Goal: Task Accomplishment & Management: Use online tool/utility

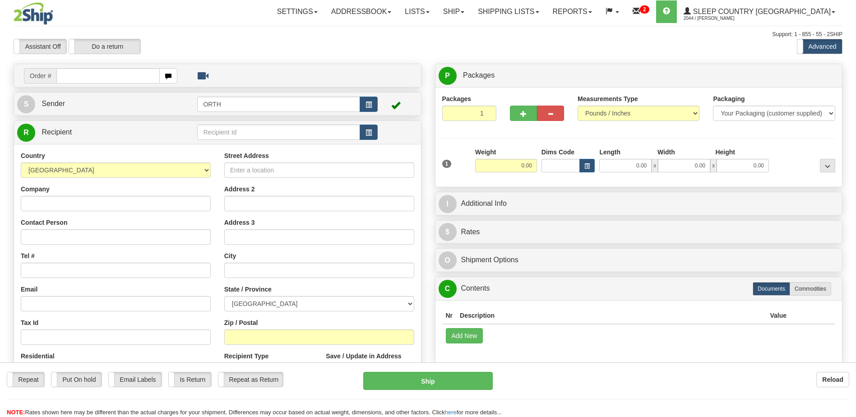
click at [138, 74] on input "text" at bounding box center [107, 75] width 103 height 15
type input "9000i037898"
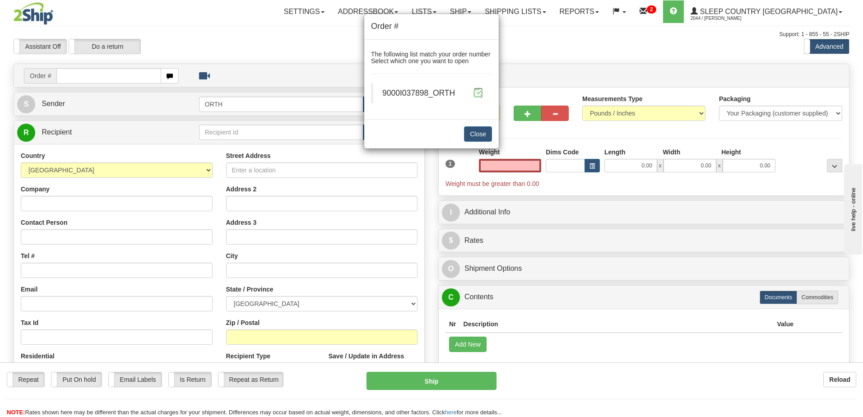
type input "0.00"
click at [473, 93] on span at bounding box center [477, 92] width 9 height 9
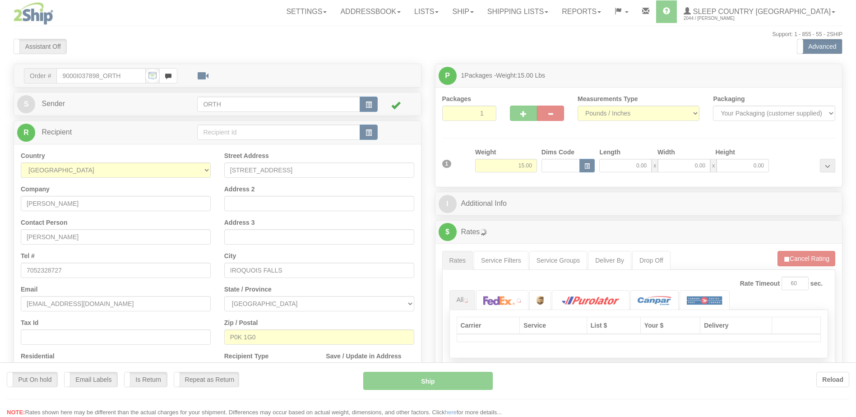
click at [563, 166] on div at bounding box center [428, 208] width 856 height 417
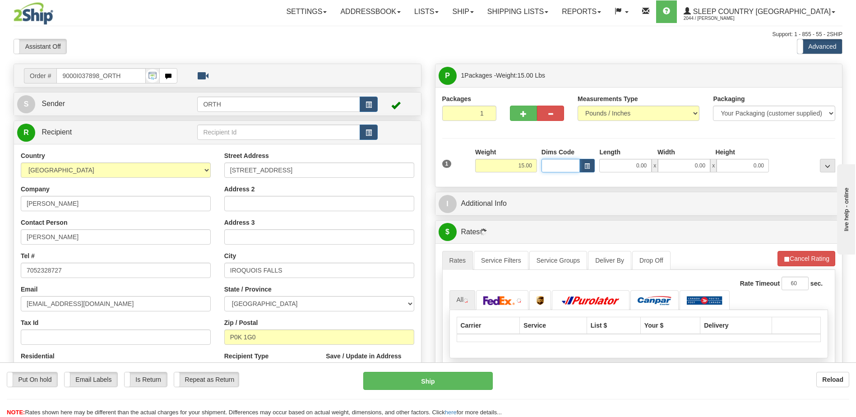
click at [560, 165] on input "Dims Code" at bounding box center [561, 166] width 39 height 14
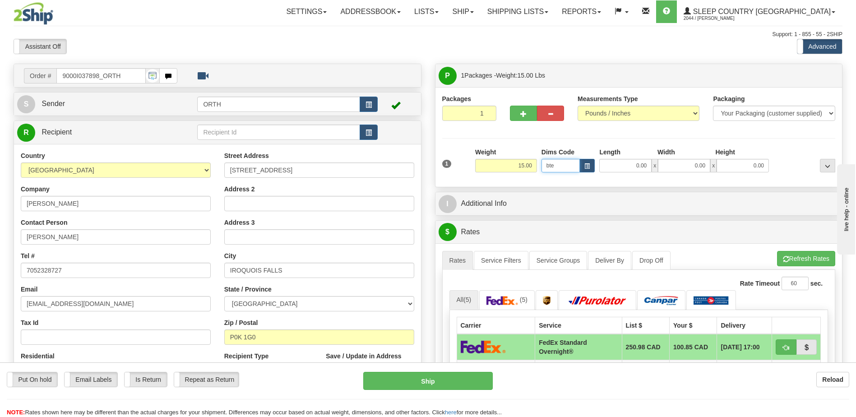
type input "bte"
click button "Delete" at bounding box center [0, 0] width 0 height 0
type input "15.00"
type input "5.00"
type input "25.00"
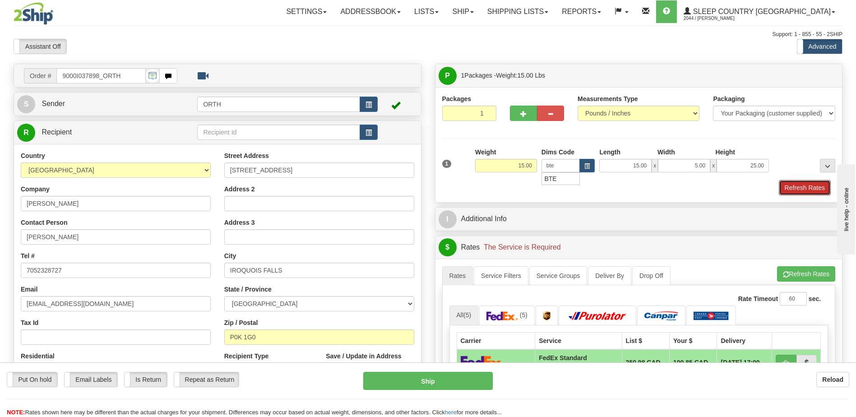
click at [803, 186] on button "Refresh Rates" at bounding box center [805, 187] width 52 height 15
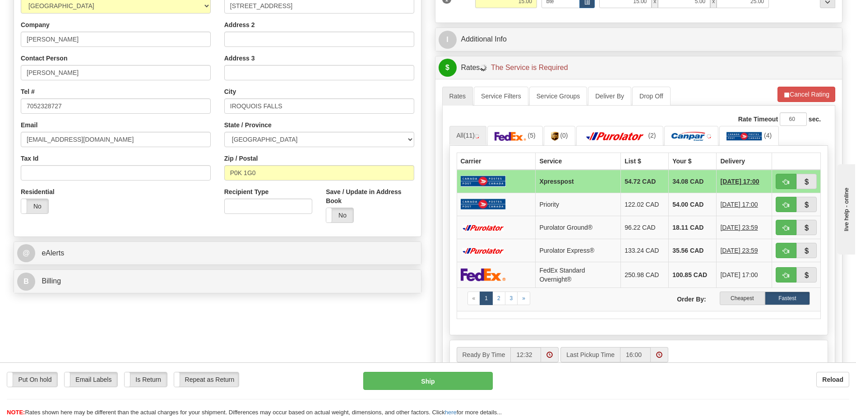
scroll to position [181, 0]
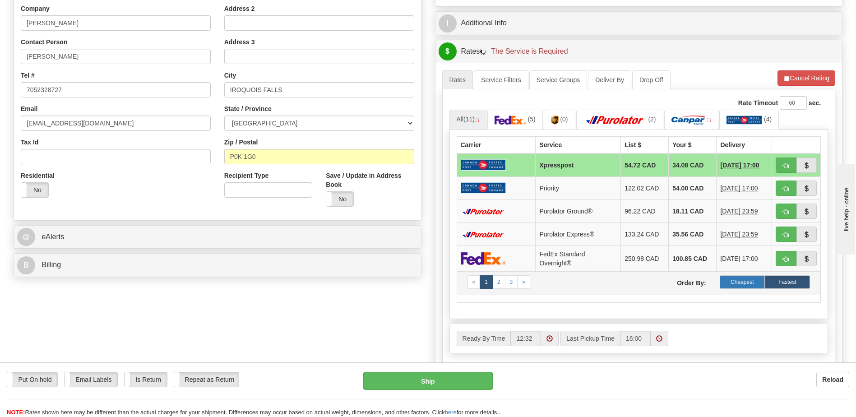
click at [747, 284] on label "Cheapest" at bounding box center [742, 282] width 45 height 14
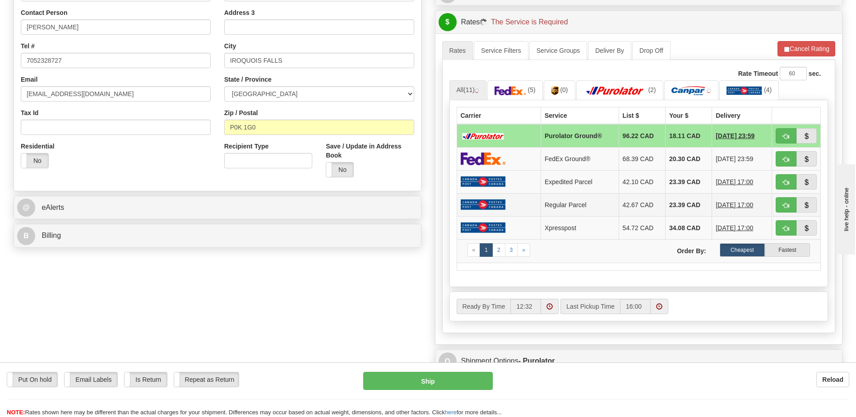
scroll to position [226, 0]
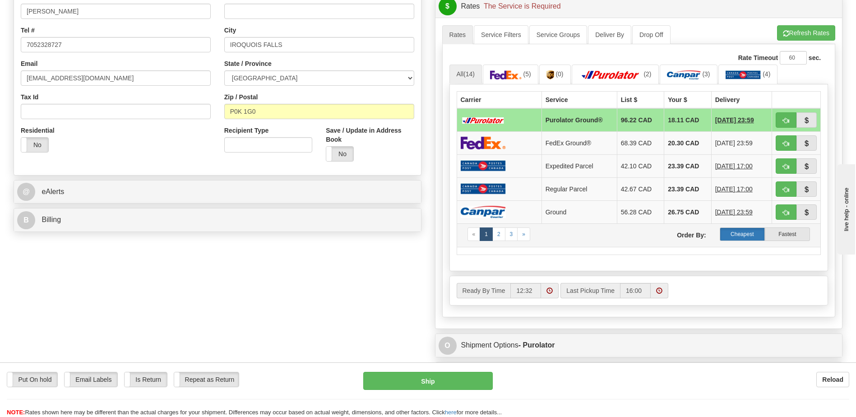
click at [746, 236] on label "Cheapest" at bounding box center [742, 234] width 45 height 14
click at [736, 233] on label "Cheapest" at bounding box center [742, 234] width 45 height 14
click at [752, 235] on label "Cheapest" at bounding box center [742, 234] width 45 height 14
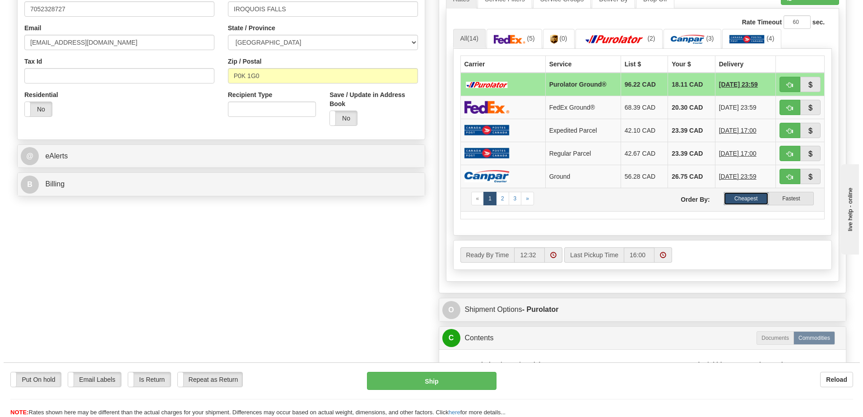
scroll to position [271, 0]
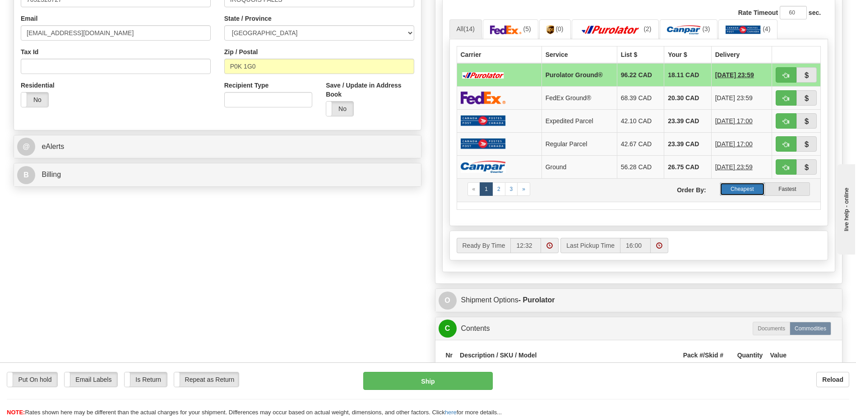
click at [741, 188] on label "Cheapest" at bounding box center [742, 189] width 45 height 14
click at [738, 189] on label "Cheapest" at bounding box center [742, 189] width 45 height 14
click at [789, 167] on button "button" at bounding box center [786, 166] width 21 height 15
type input "1"
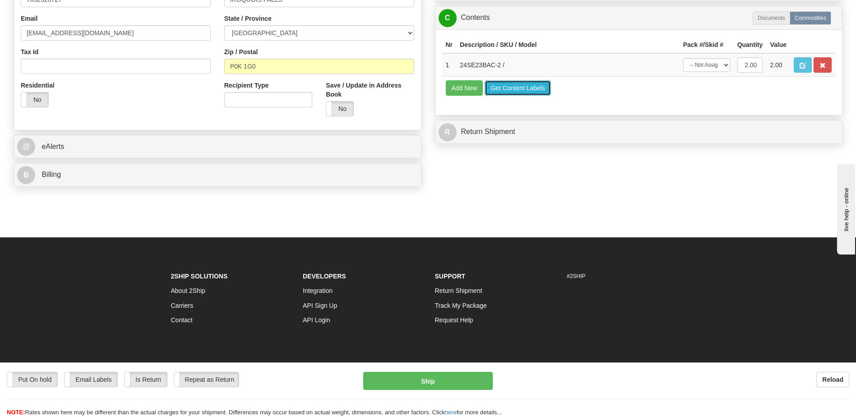
click at [523, 92] on button "Get Content Labels" at bounding box center [518, 87] width 66 height 15
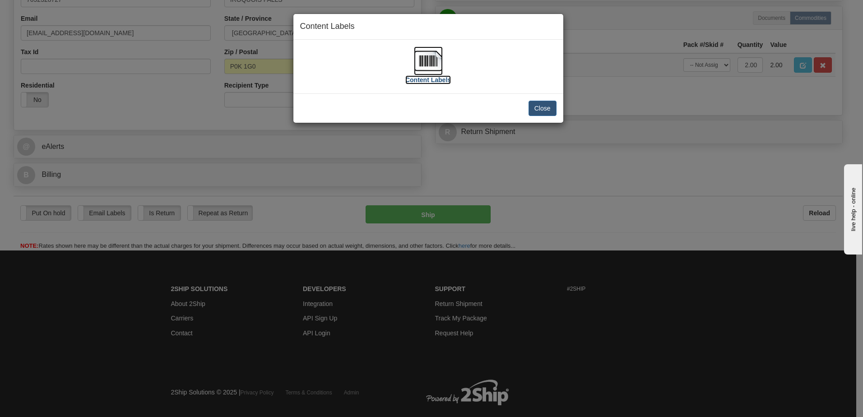
click at [430, 65] on img at bounding box center [428, 60] width 29 height 29
click at [551, 108] on button "Close" at bounding box center [543, 108] width 28 height 15
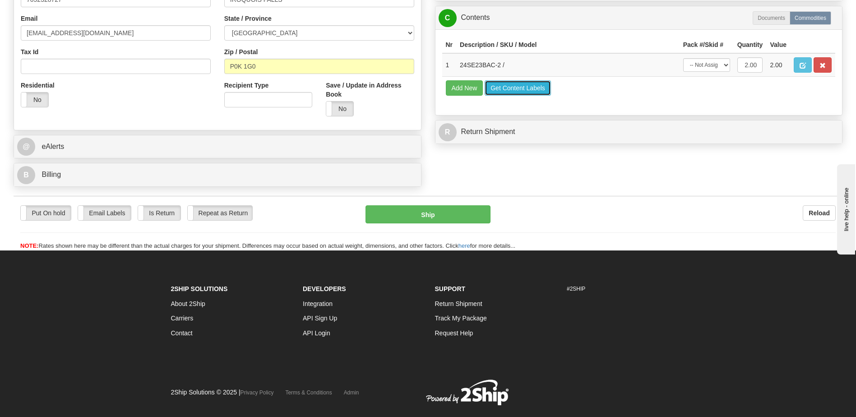
click at [515, 87] on button "Get Content Labels" at bounding box center [518, 87] width 66 height 15
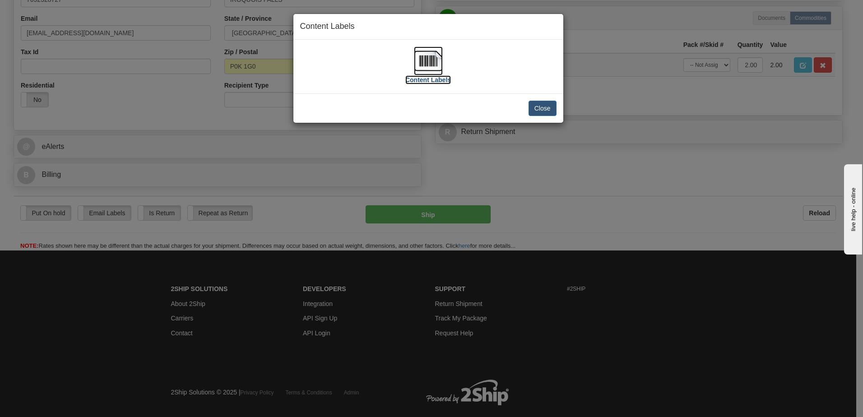
click at [437, 61] on img at bounding box center [428, 60] width 29 height 29
click at [551, 108] on button "Close" at bounding box center [543, 108] width 28 height 15
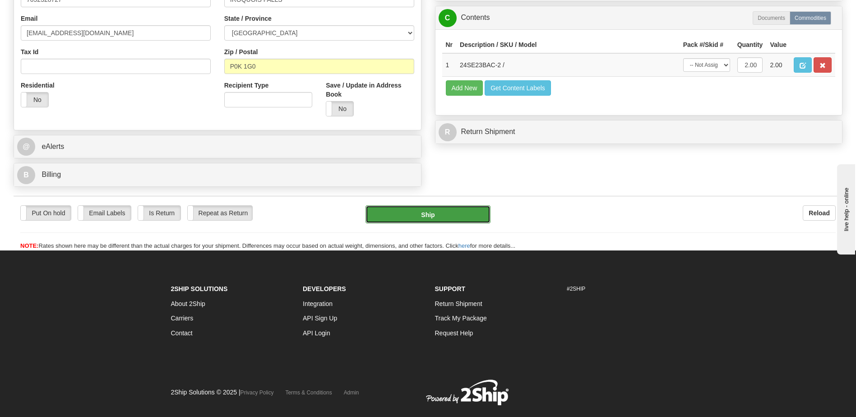
click at [455, 220] on button "Ship" at bounding box center [428, 214] width 125 height 18
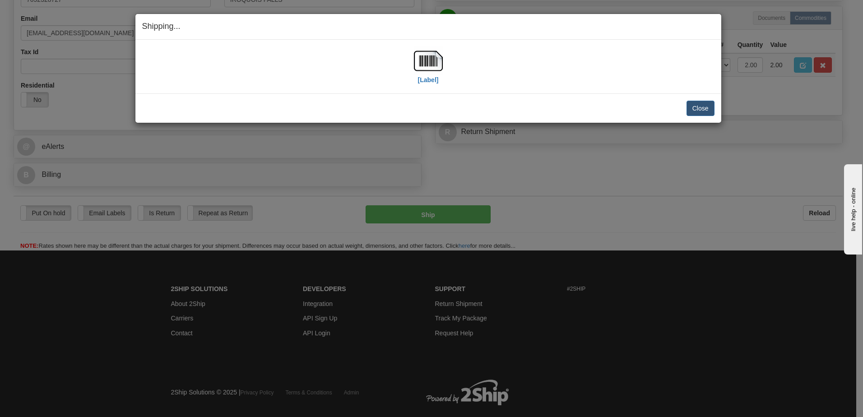
click at [715, 111] on div "Close Cancel Cancel Shipment and Quit Pickup Quit Pickup ONLY" at bounding box center [428, 107] width 586 height 29
click at [707, 106] on button "Close" at bounding box center [701, 108] width 28 height 15
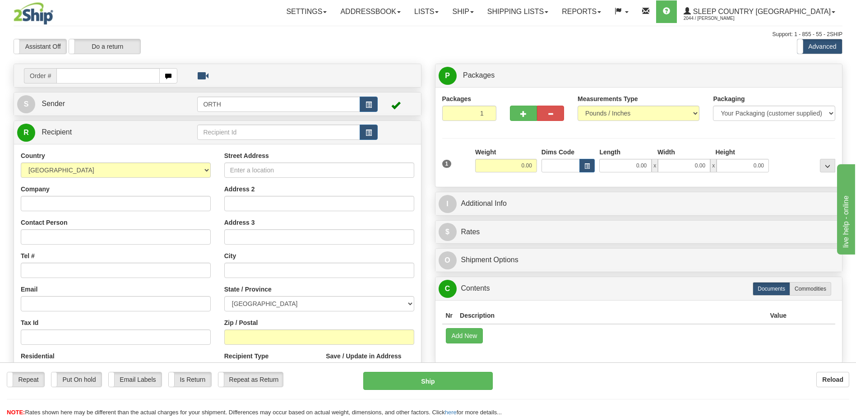
click at [107, 76] on input "text" at bounding box center [107, 75] width 103 height 15
type input "9000i038219"
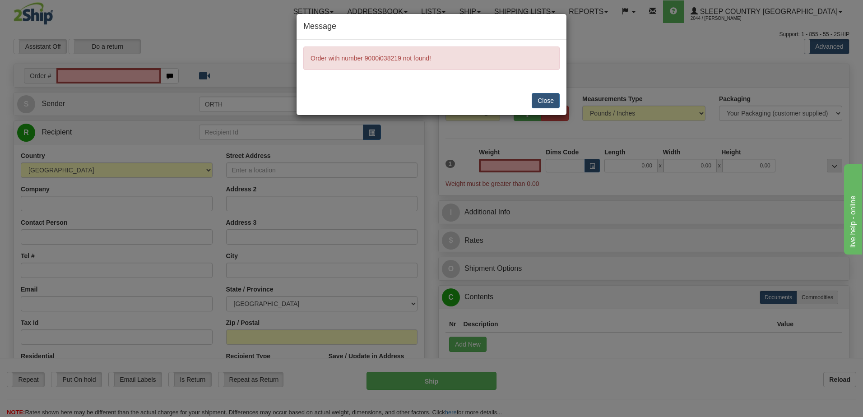
type input "0.00"
click at [536, 98] on button "Close" at bounding box center [546, 100] width 28 height 15
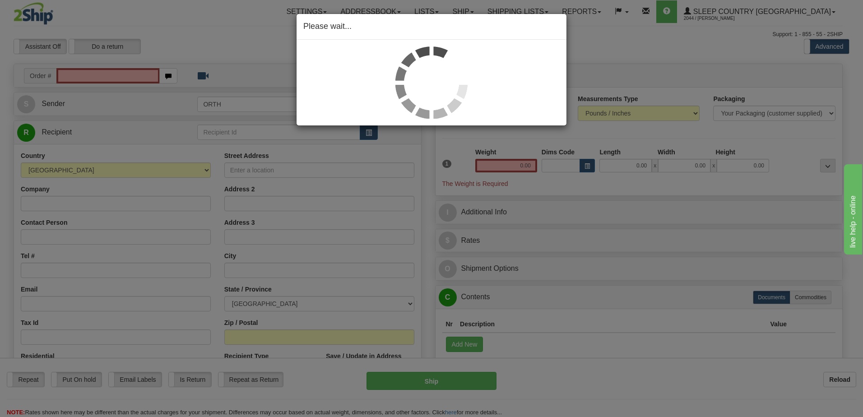
click at [123, 78] on div "Please wait..." at bounding box center [431, 208] width 863 height 417
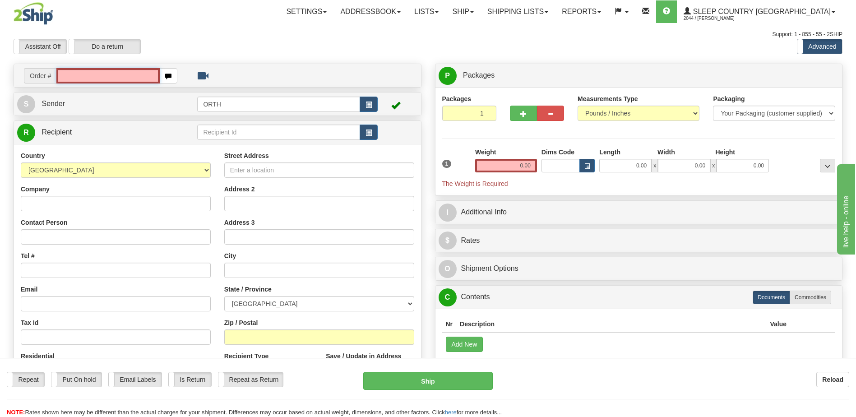
click at [125, 73] on input "text" at bounding box center [107, 75] width 103 height 15
type input "90000"
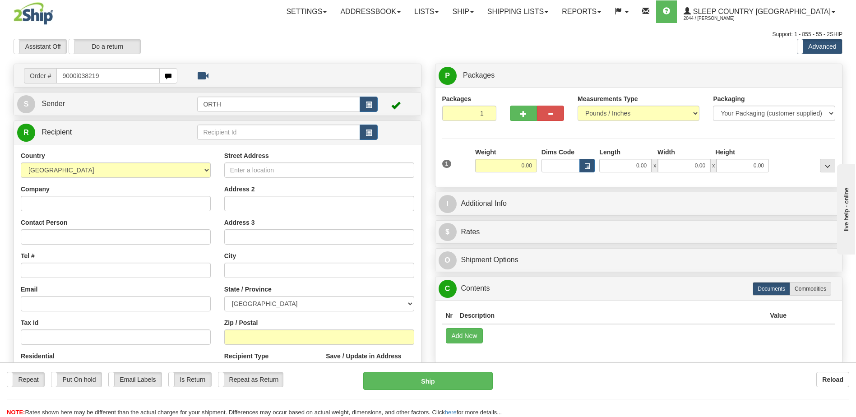
type input "9000i038219"
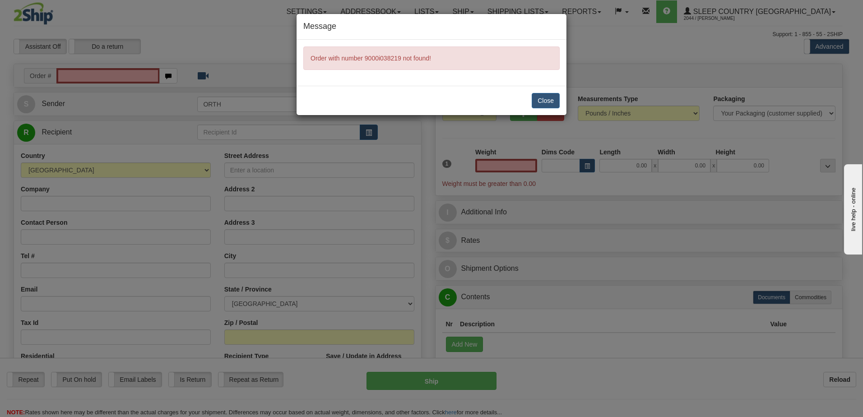
type input "0.00"
click at [532, 95] on button "Close" at bounding box center [546, 100] width 28 height 15
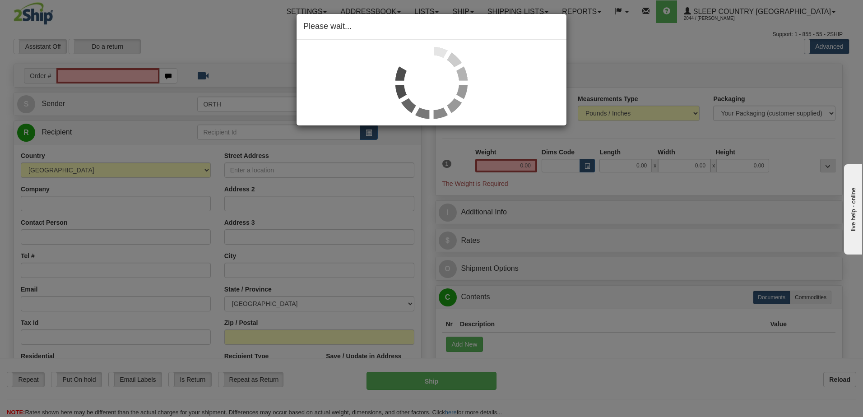
click at [131, 79] on div "Please wait..." at bounding box center [431, 208] width 863 height 417
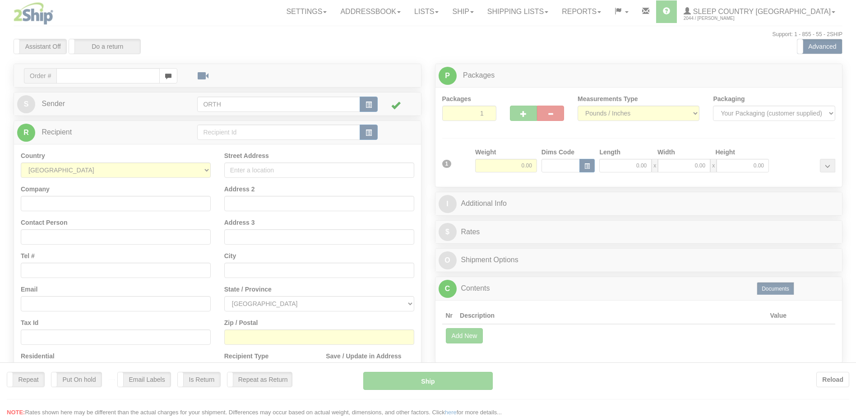
click at [121, 76] on div at bounding box center [428, 208] width 856 height 417
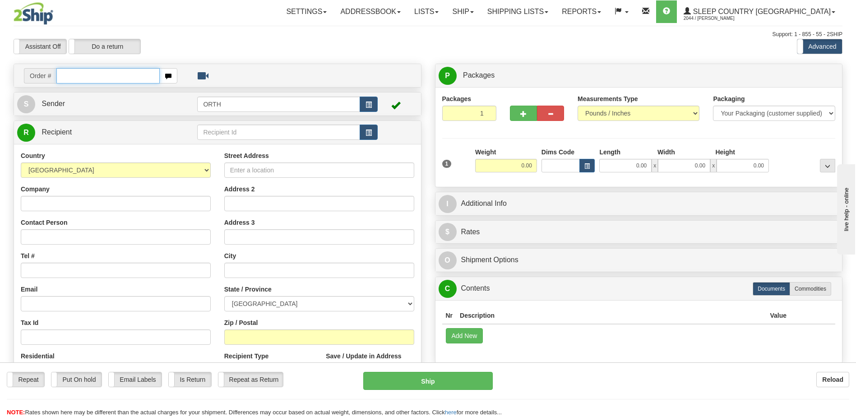
click at [122, 76] on input "text" at bounding box center [107, 75] width 103 height 15
type input "9000i038219"
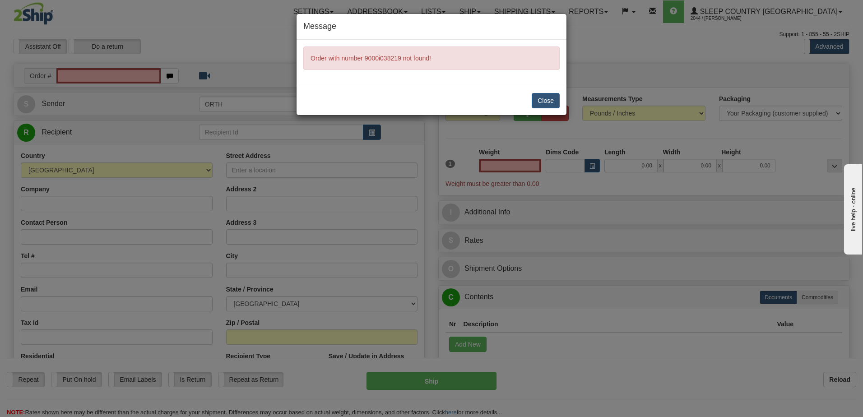
type input "0.00"
click at [549, 97] on button "Close" at bounding box center [546, 100] width 28 height 15
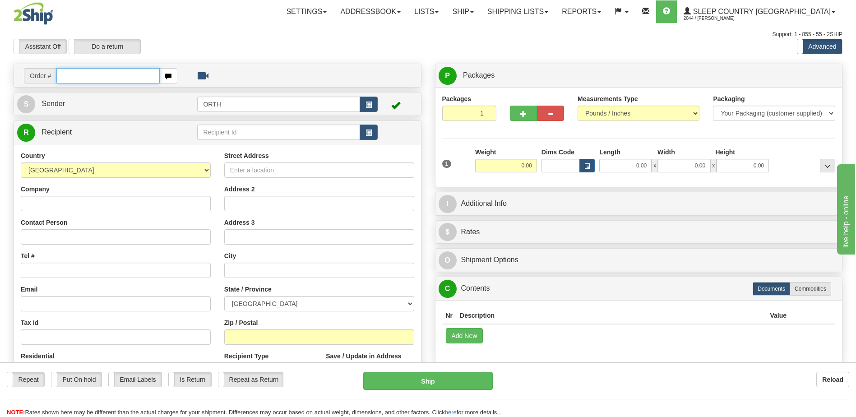
click at [127, 82] on input "text" at bounding box center [107, 75] width 103 height 15
type input "9000i038219"
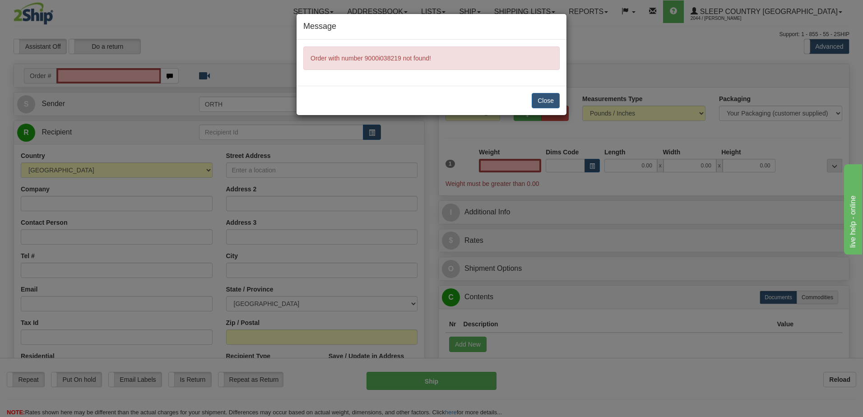
type input "0.00"
click at [540, 97] on button "Close" at bounding box center [546, 100] width 28 height 15
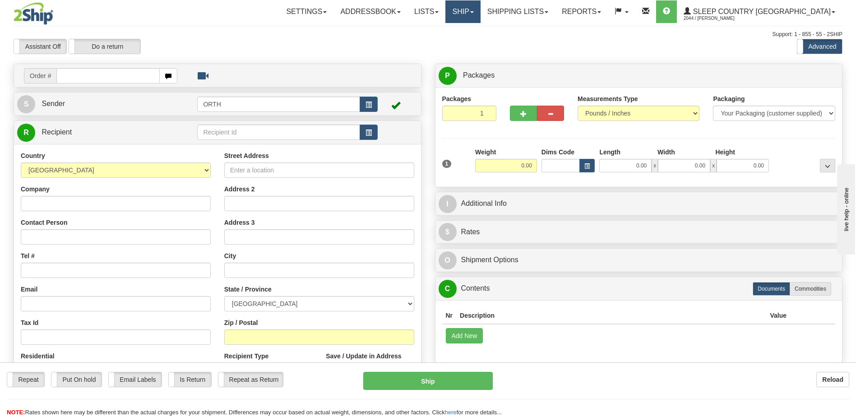
click at [480, 10] on link "Ship" at bounding box center [462, 11] width 35 height 23
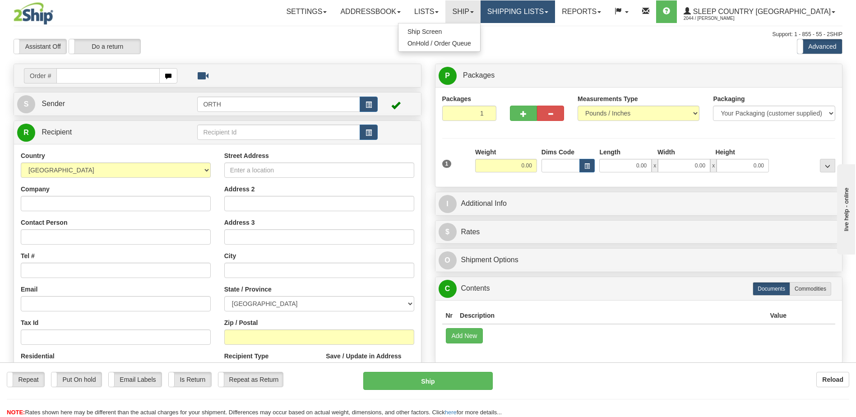
click at [555, 5] on link "Shipping lists" at bounding box center [518, 11] width 74 height 23
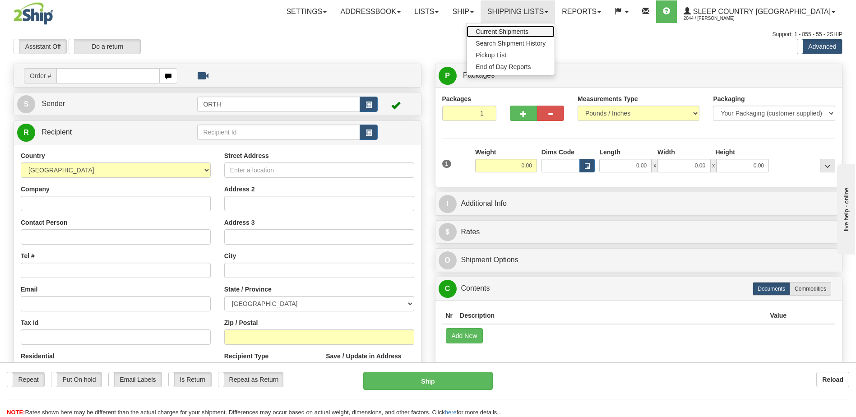
click at [529, 28] on span "Current Shipments" at bounding box center [502, 31] width 53 height 7
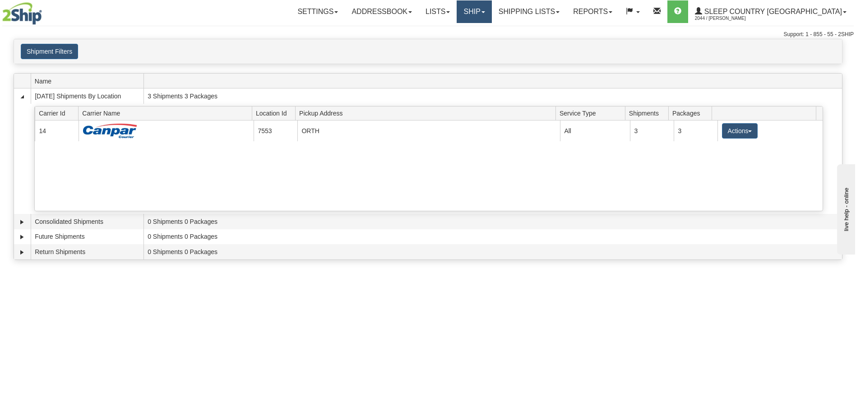
click at [492, 12] on link "Ship" at bounding box center [474, 11] width 35 height 23
click at [492, 31] on link "Ship Screen" at bounding box center [451, 32] width 82 height 12
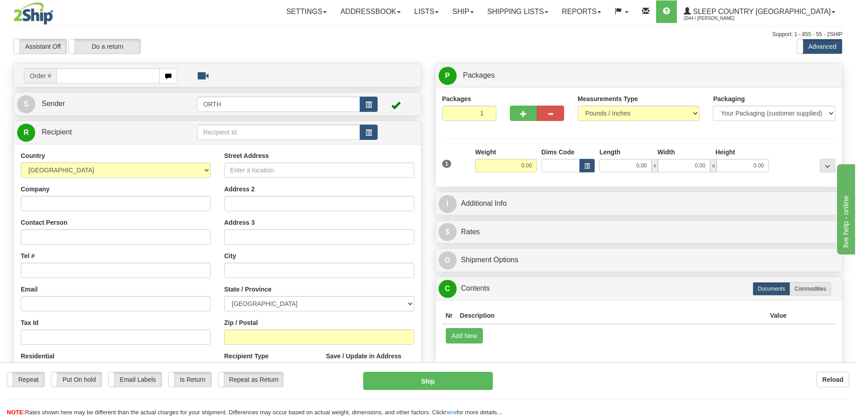
click at [138, 79] on input "text" at bounding box center [107, 75] width 103 height 15
type input "9000i035000"
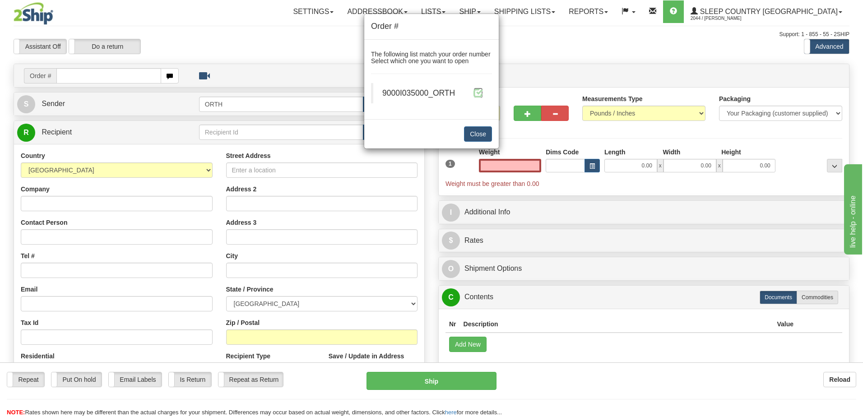
type input "0.00"
click at [475, 90] on span at bounding box center [477, 92] width 9 height 9
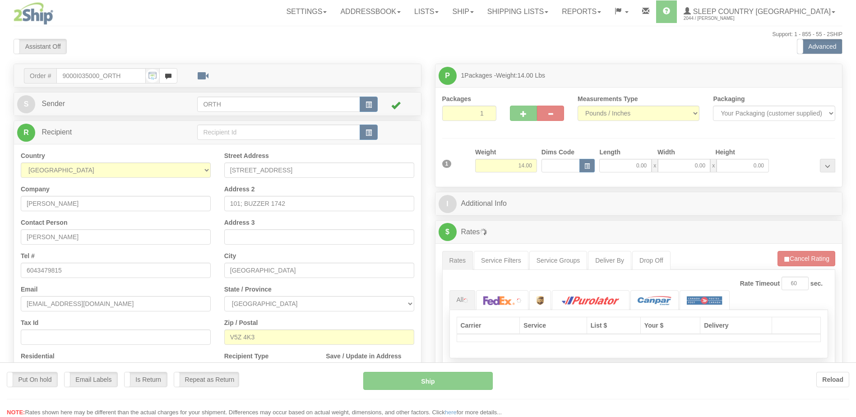
click at [558, 166] on div at bounding box center [428, 208] width 856 height 417
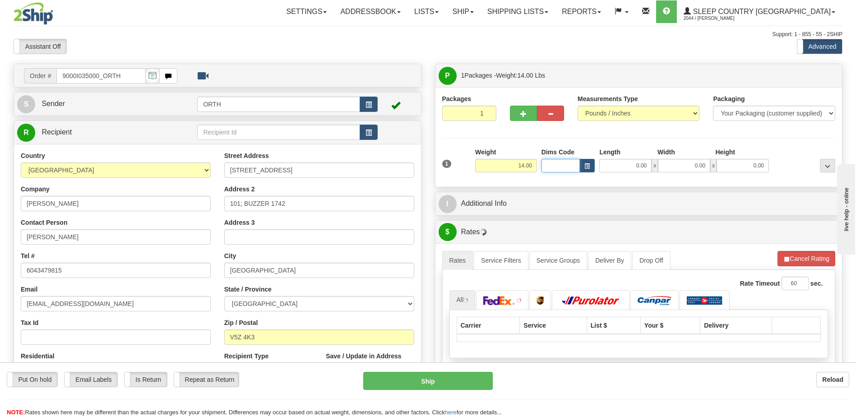
click at [558, 166] on input "Dims Code" at bounding box center [561, 166] width 39 height 14
type input "bte"
click button "Delete" at bounding box center [0, 0] width 0 height 0
type input "15.00"
type input "5.00"
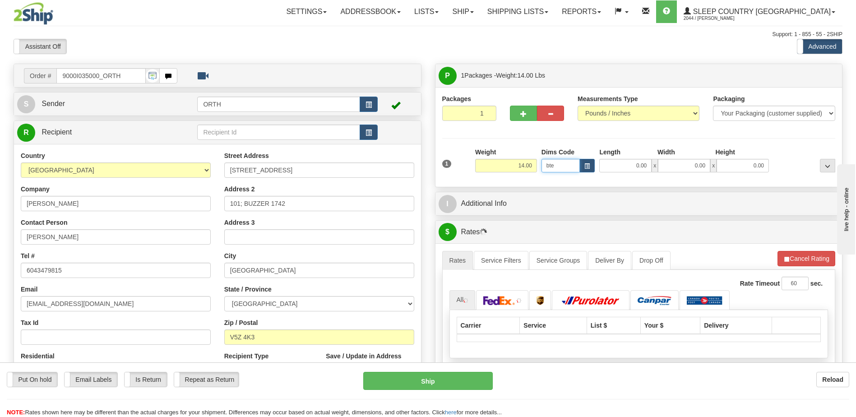
type input "25.00"
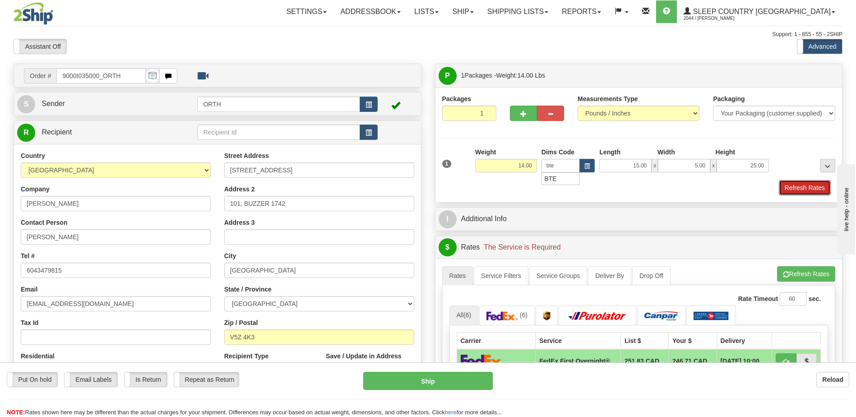
click at [818, 182] on button "Refresh Rates" at bounding box center [805, 187] width 52 height 15
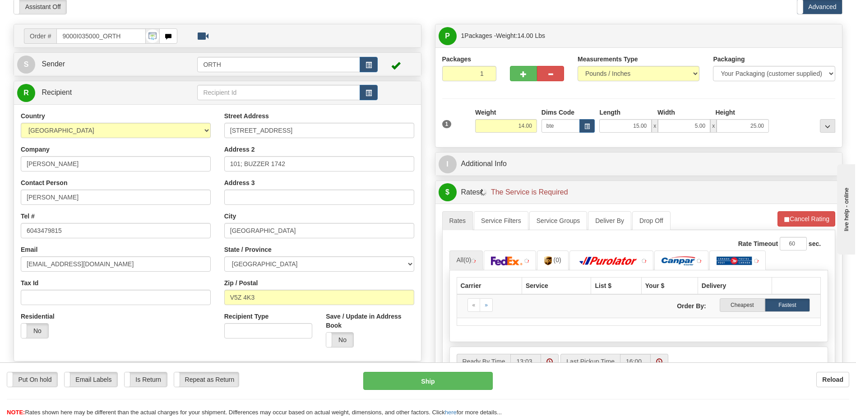
scroll to position [90, 0]
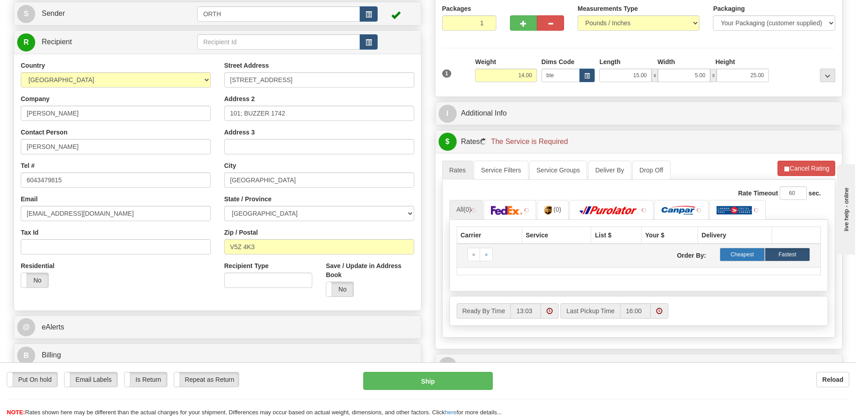
click at [754, 249] on label "Cheapest" at bounding box center [742, 255] width 45 height 14
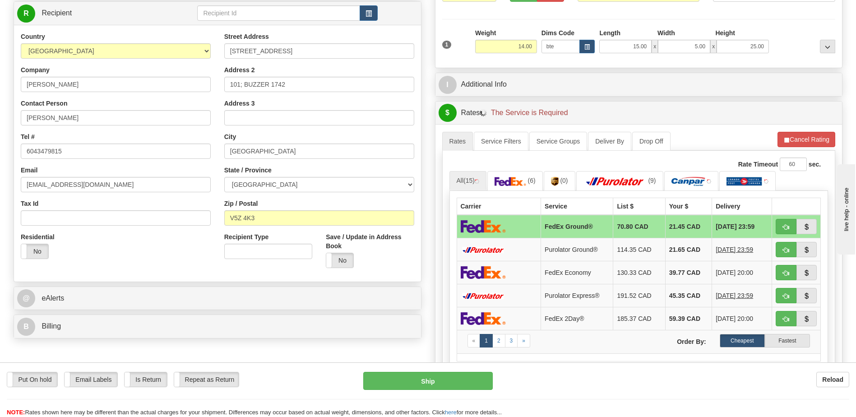
scroll to position [135, 0]
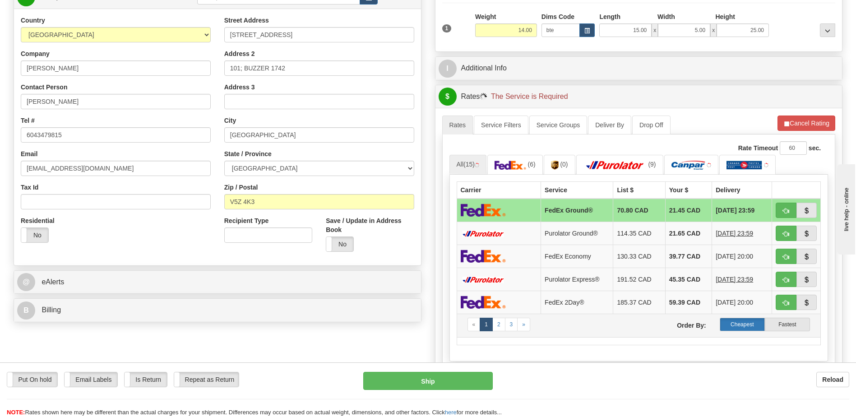
click at [738, 325] on label "Cheapest" at bounding box center [742, 325] width 45 height 14
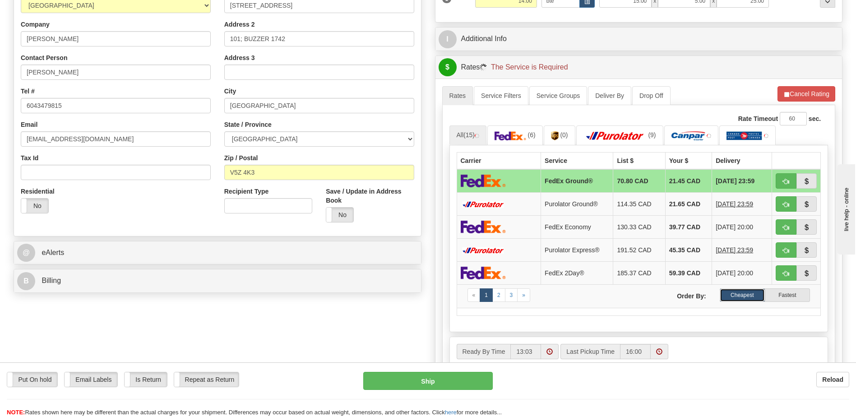
scroll to position [181, 0]
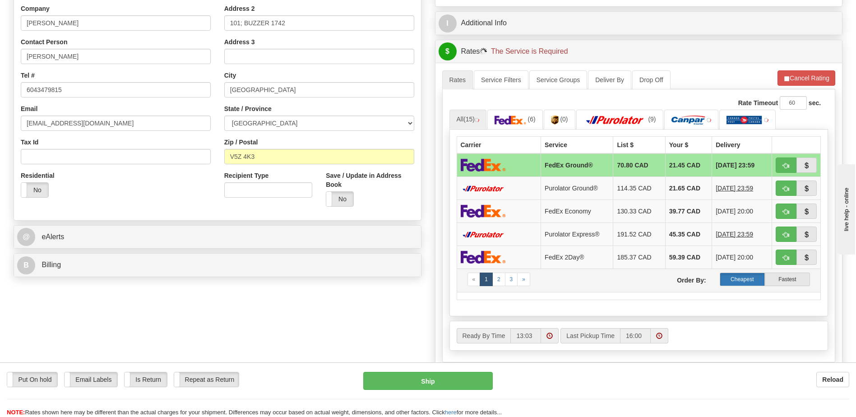
click at [737, 276] on label "Cheapest" at bounding box center [742, 280] width 45 height 14
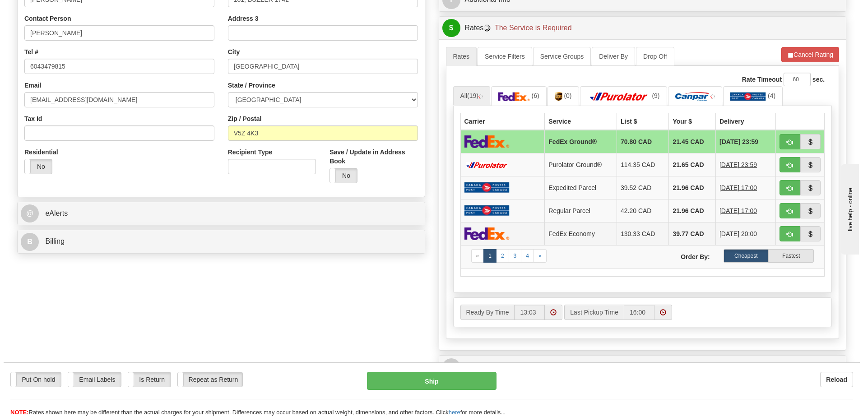
scroll to position [226, 0]
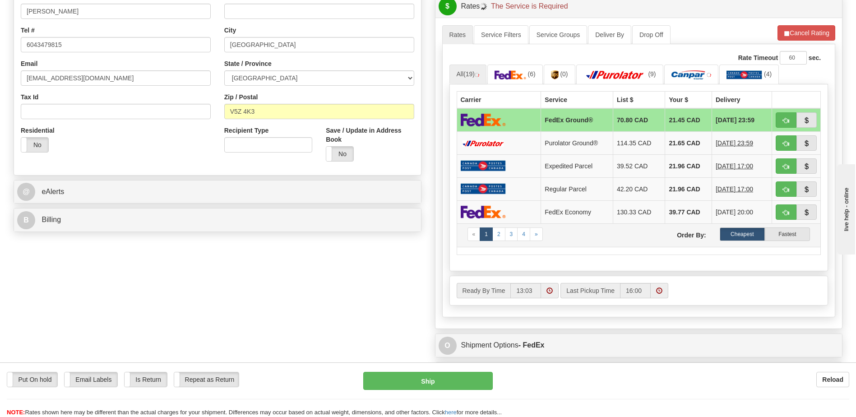
click at [737, 241] on td "« 1 2 3 4 » Order By: Cheapest Fastest" at bounding box center [639, 234] width 364 height 23
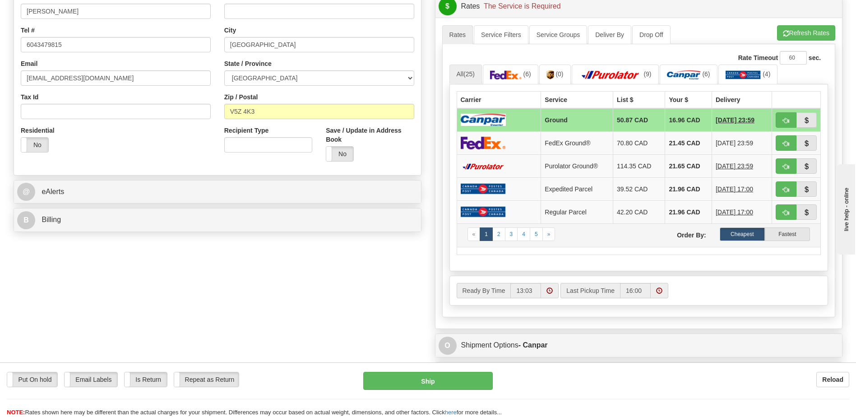
click at [740, 241] on td "« 1 2 3 4 5 » Order By: Cheapest Fastest" at bounding box center [639, 234] width 364 height 23
click at [788, 115] on button "button" at bounding box center [786, 119] width 21 height 15
type input "1"
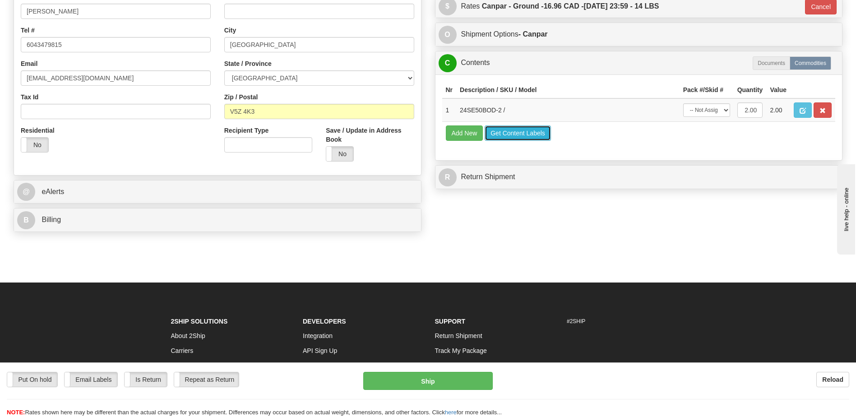
click at [533, 130] on button "Get Content Labels" at bounding box center [518, 132] width 66 height 15
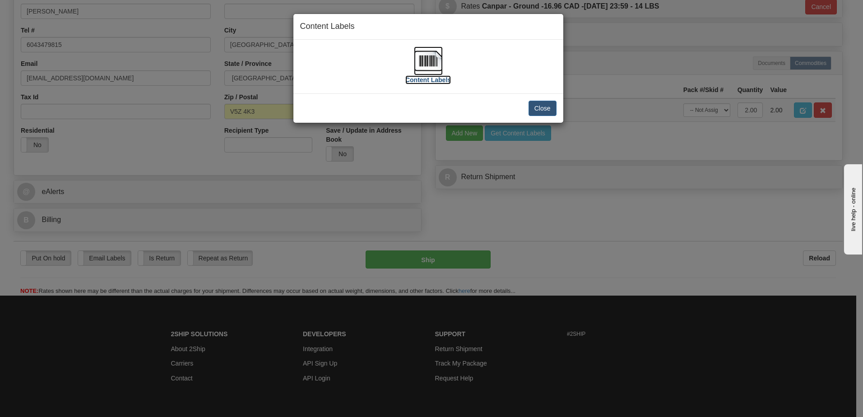
click at [442, 62] on img at bounding box center [428, 60] width 29 height 29
click at [539, 107] on button "Close" at bounding box center [543, 108] width 28 height 15
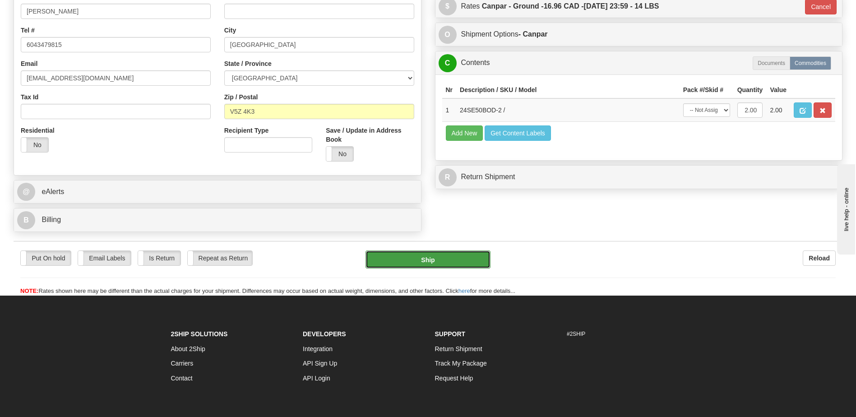
click at [421, 254] on button "Ship" at bounding box center [428, 260] width 125 height 18
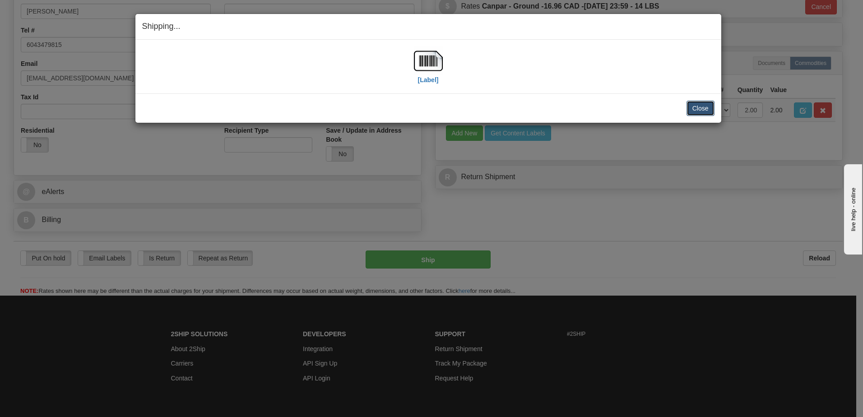
click at [698, 107] on button "Close" at bounding box center [701, 108] width 28 height 15
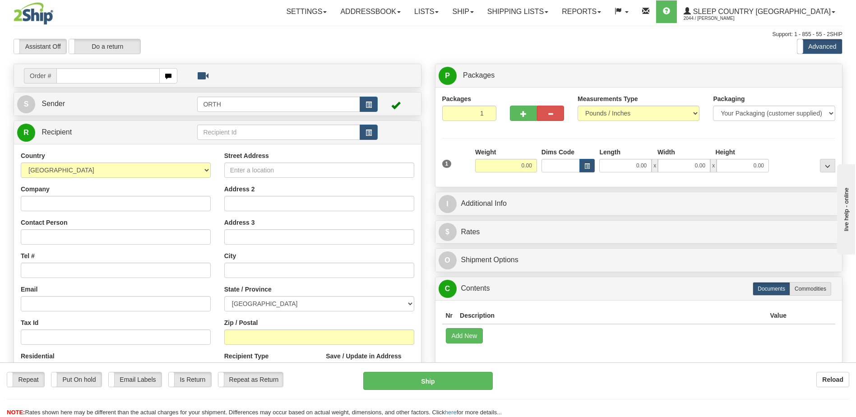
click at [86, 72] on input "text" at bounding box center [107, 75] width 103 height 15
type input "9000i035101"
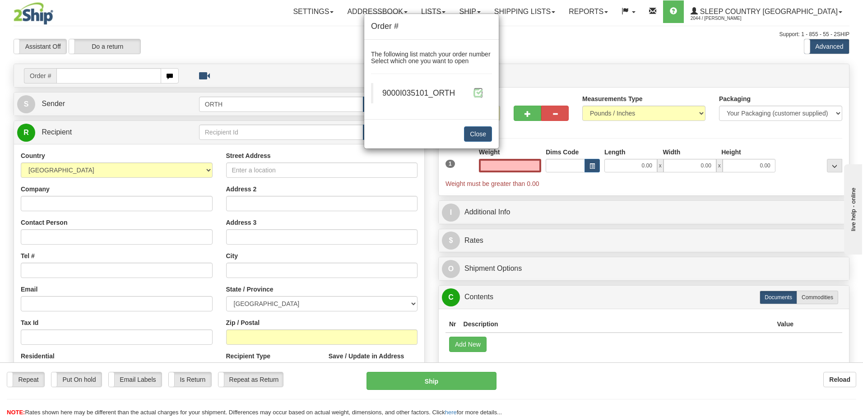
type input "0.00"
click at [475, 89] on span at bounding box center [477, 92] width 9 height 9
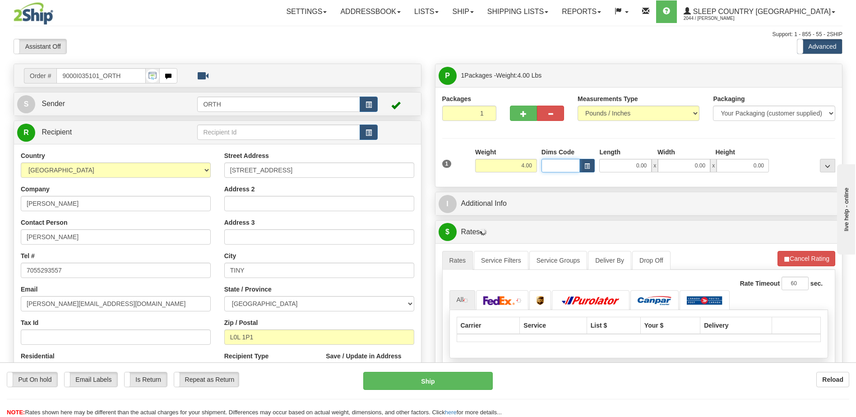
click at [549, 161] on input "Dims Code" at bounding box center [561, 166] width 39 height 14
type input "bte"
click button "Delete" at bounding box center [0, 0] width 0 height 0
type input "15.00"
type input "5.00"
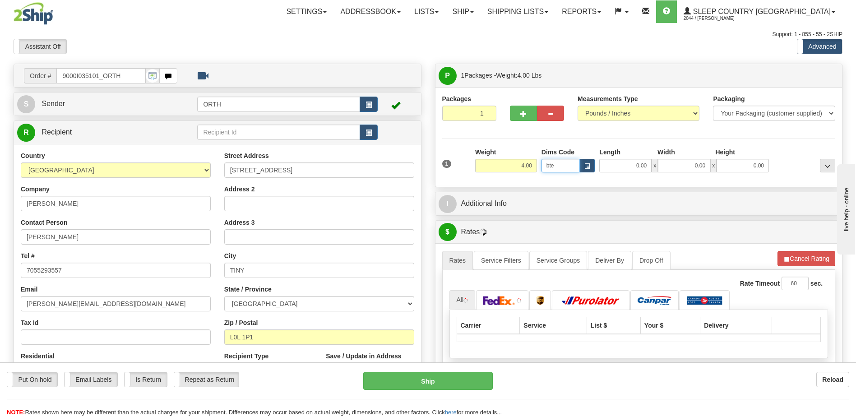
type input "25.00"
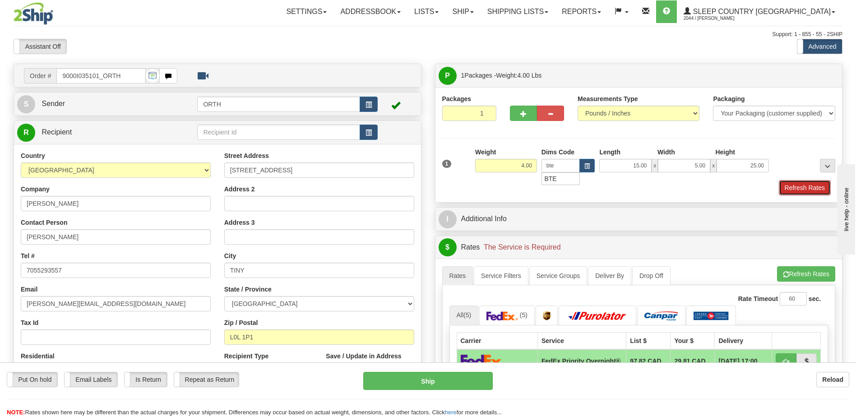
click at [819, 195] on button "Refresh Rates" at bounding box center [805, 187] width 52 height 15
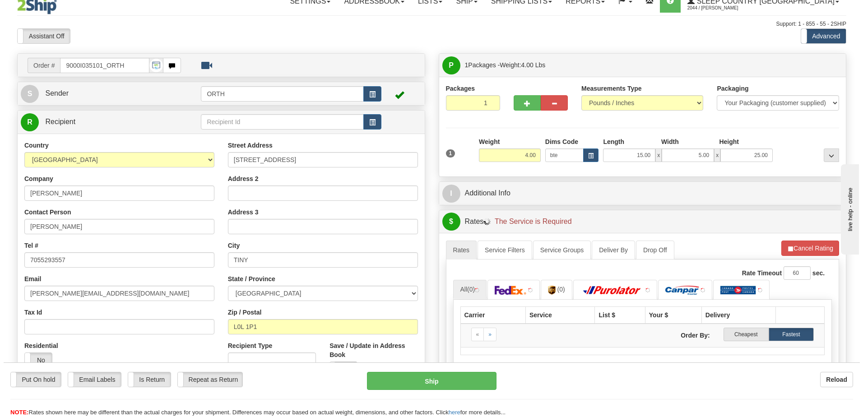
scroll to position [181, 0]
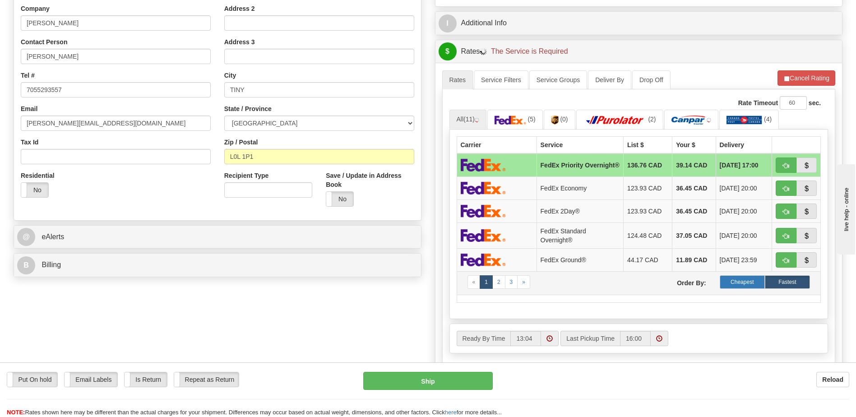
click at [750, 287] on label "Cheapest" at bounding box center [742, 282] width 45 height 14
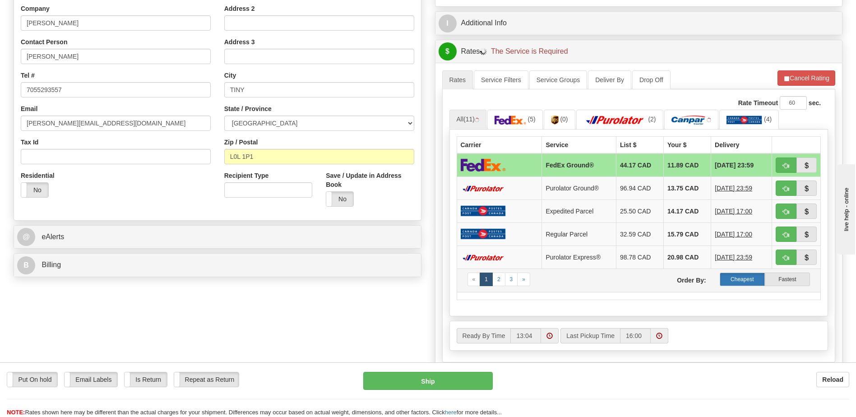
click at [749, 280] on label "Cheapest" at bounding box center [742, 280] width 45 height 14
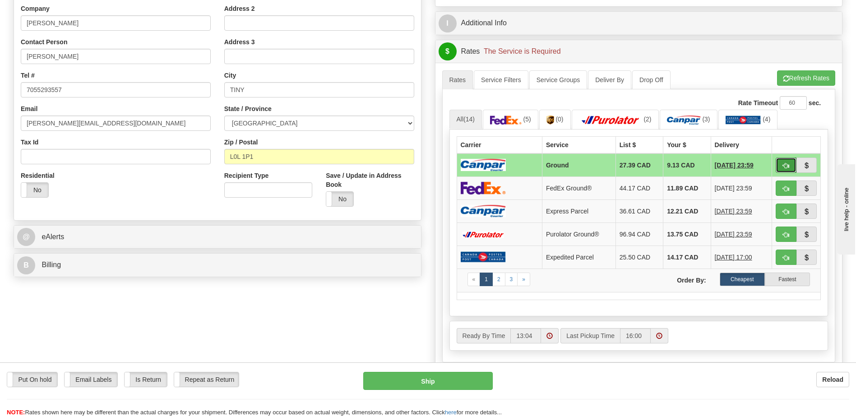
click at [784, 166] on span "button" at bounding box center [786, 166] width 6 height 6
type input "1"
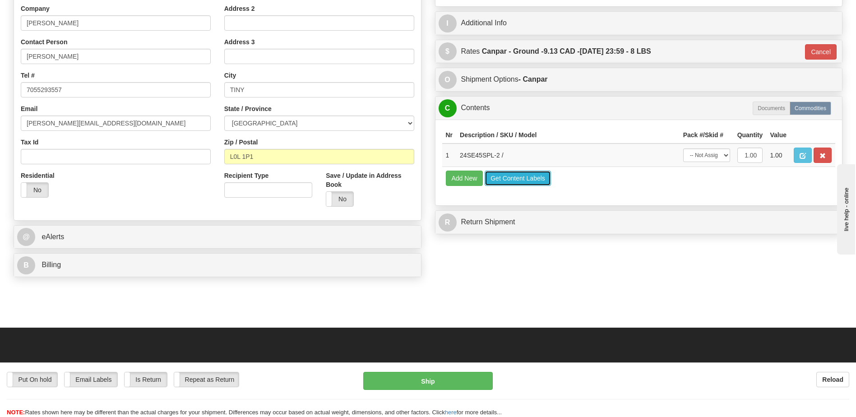
click at [512, 180] on button "Get Content Labels" at bounding box center [518, 178] width 66 height 15
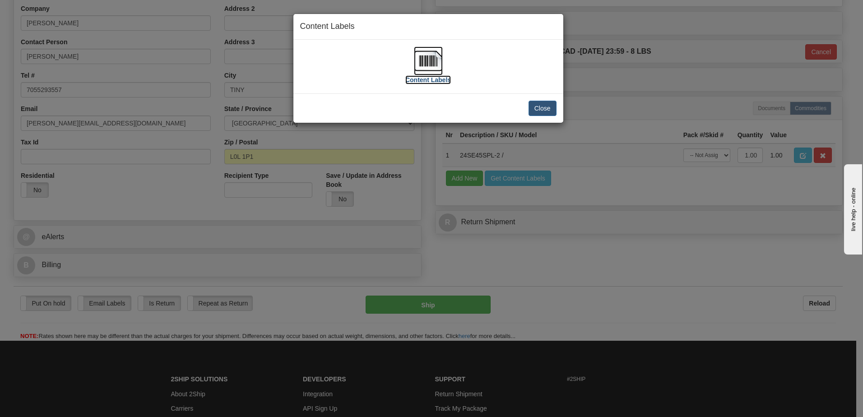
click at [439, 61] on img at bounding box center [428, 60] width 29 height 29
click at [543, 107] on button "Close" at bounding box center [543, 108] width 28 height 15
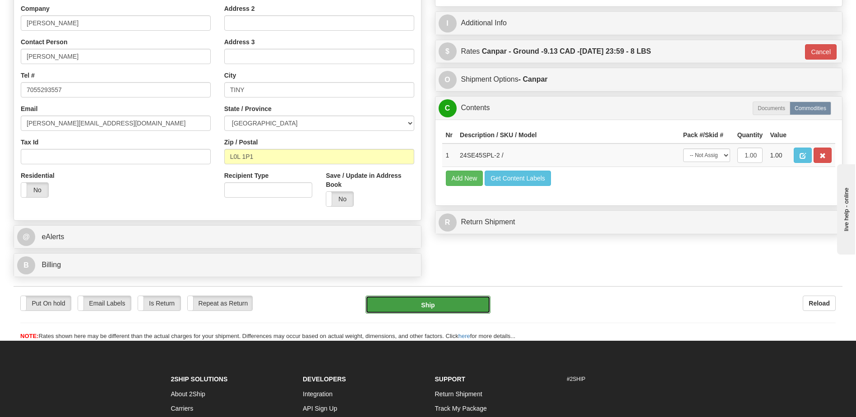
click at [452, 311] on button "Ship" at bounding box center [428, 305] width 125 height 18
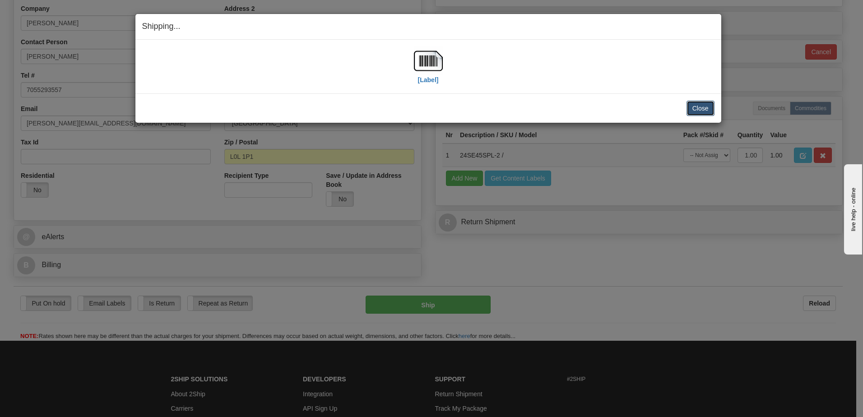
click at [708, 107] on button "Close" at bounding box center [701, 108] width 28 height 15
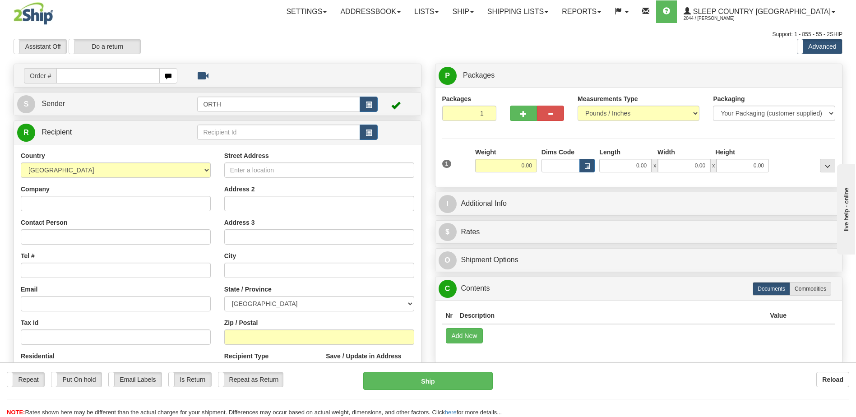
click at [79, 77] on input "text" at bounding box center [107, 75] width 103 height 15
type input "9000i035103"
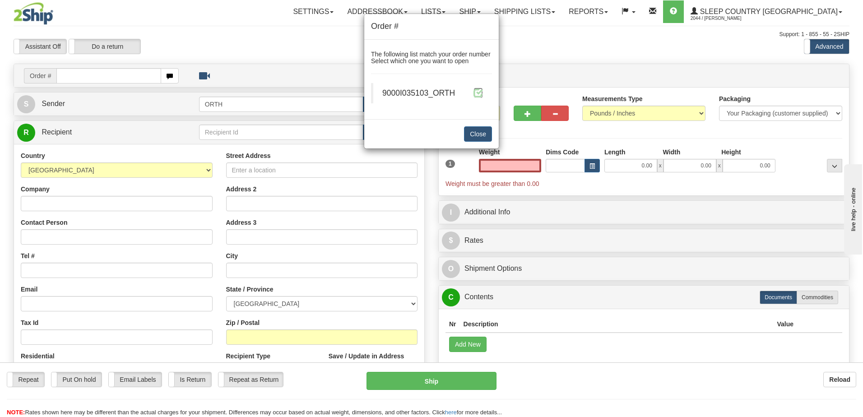
type input "0.00"
click at [475, 94] on span at bounding box center [477, 92] width 9 height 9
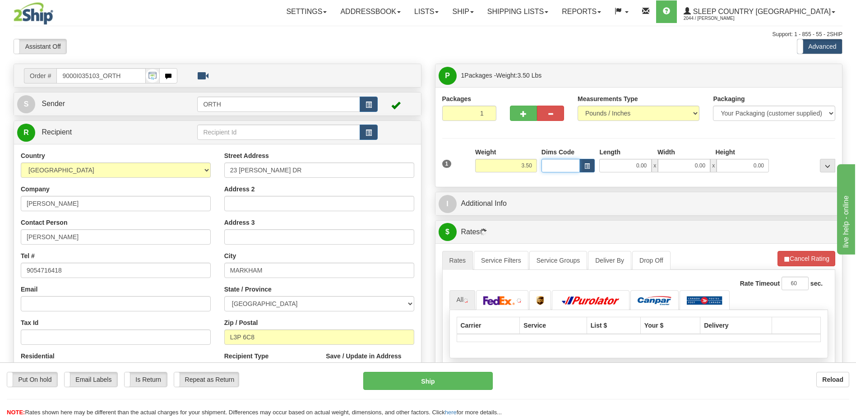
click at [554, 167] on input "Dims Code" at bounding box center [561, 166] width 39 height 14
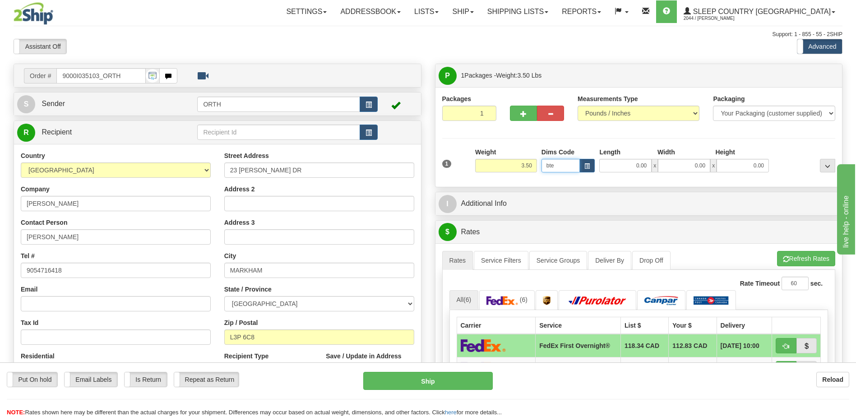
type input "bte"
click button "Delete" at bounding box center [0, 0] width 0 height 0
type input "15.00"
type input "5.00"
type input "25.00"
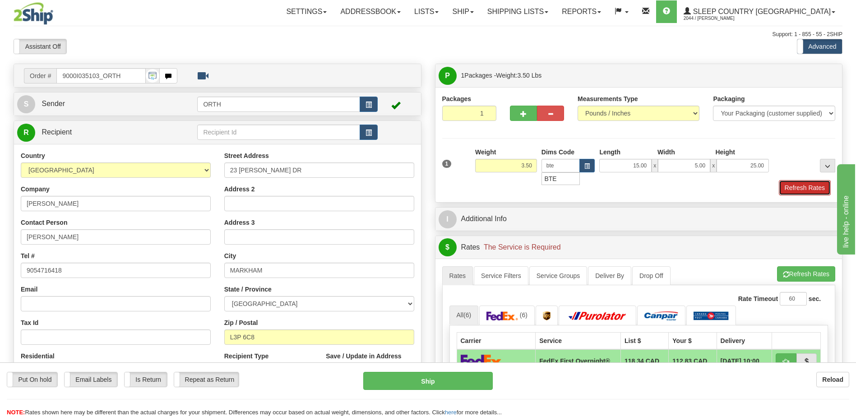
click at [823, 183] on button "Refresh Rates" at bounding box center [805, 187] width 52 height 15
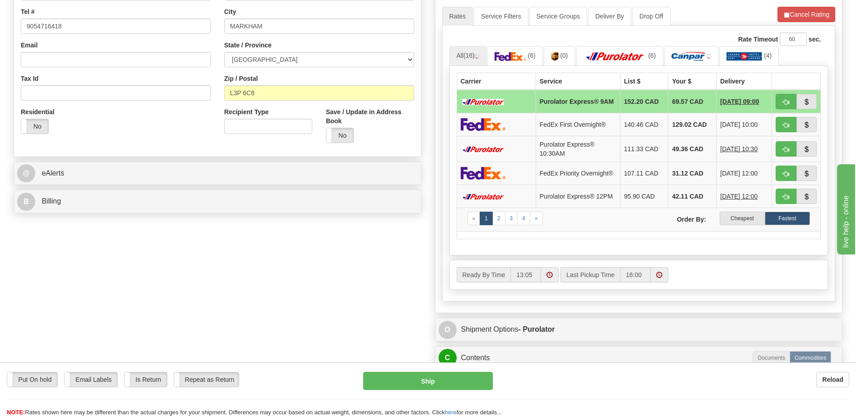
scroll to position [226, 0]
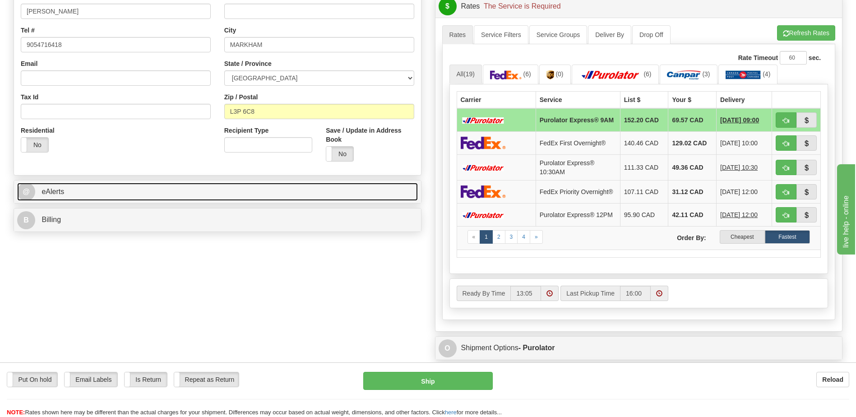
click at [26, 193] on span "@" at bounding box center [26, 192] width 18 height 18
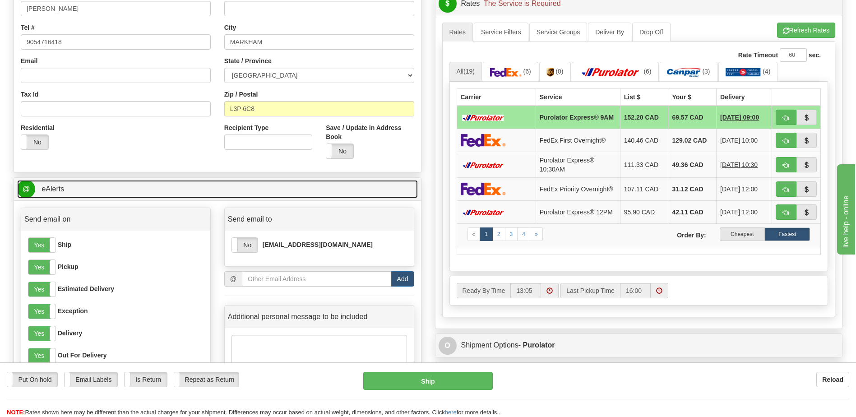
scroll to position [316, 0]
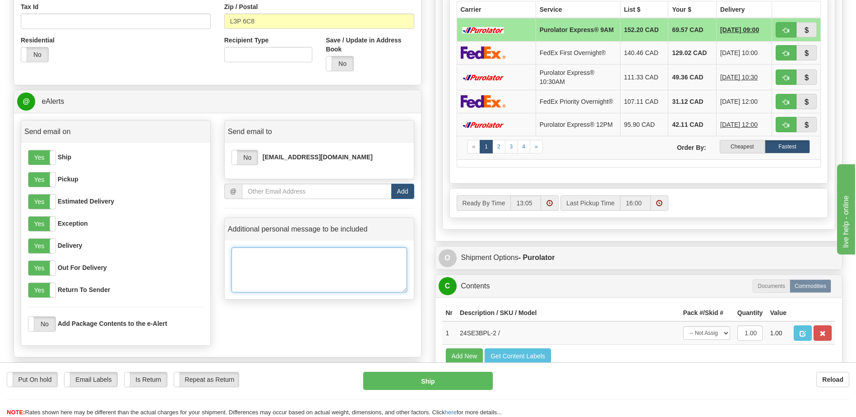
click at [278, 257] on textarea at bounding box center [320, 269] width 176 height 45
click at [268, 264] on textarea at bounding box center [320, 269] width 176 height 45
paste textarea "Letters or Notes: CLIENT IS A SINIOR. PLEASE HAVE PATIENCE Letters or Notes: CA…"
drag, startPoint x: 285, startPoint y: 272, endPoint x: 230, endPoint y: 278, distance: 55.8
click at [230, 278] on div "Letters or Notes: CLIENT IS A SINIOR. PLEASE HAVE PATIENCE Letters or Notes: CA…" at bounding box center [319, 270] width 189 height 59
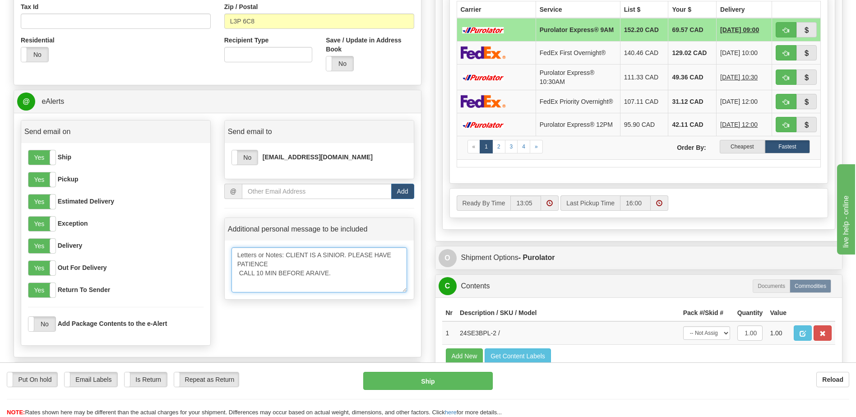
drag, startPoint x: 285, startPoint y: 251, endPoint x: 204, endPoint y: 255, distance: 81.3
click at [209, 258] on div "Send email on Yes No Ship Yes No Pickup Yes No Estimated Delivery Yes No Except…" at bounding box center [217, 235] width 407 height 230
type textarea "CLIENT IS A SINIOR. PLEASE HAVE PATIENCE CALL 10 MIN BEFORE ARAIVE."
click at [747, 153] on label "Cheapest" at bounding box center [742, 147] width 45 height 14
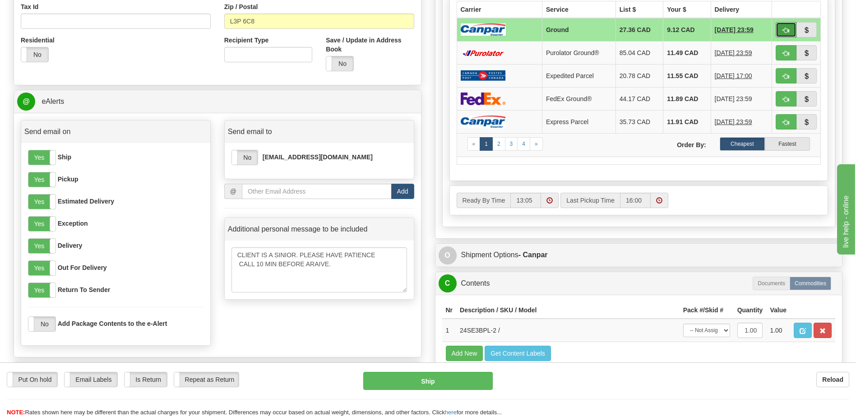
click at [781, 30] on button "button" at bounding box center [786, 29] width 21 height 15
type input "1"
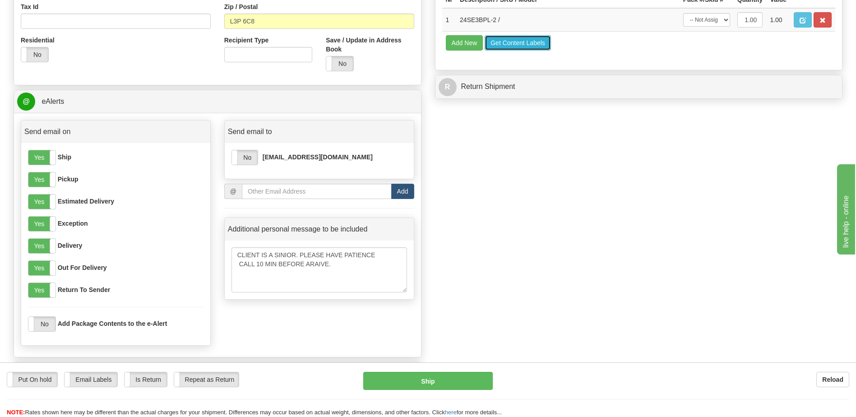
click at [505, 37] on button "Get Content Labels" at bounding box center [518, 42] width 66 height 15
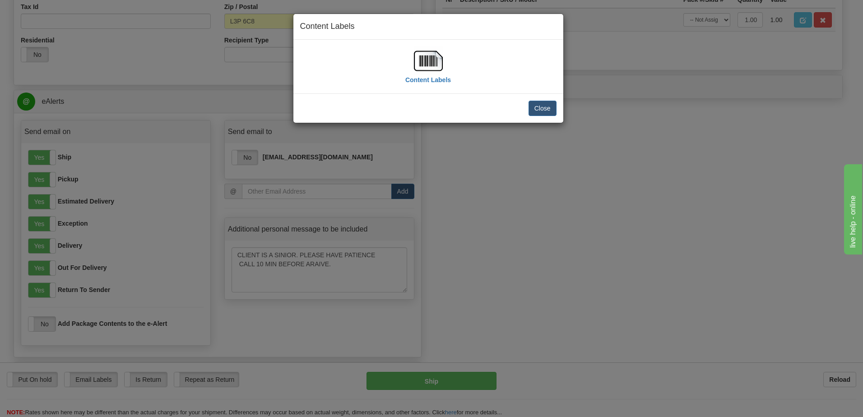
click at [427, 59] on img at bounding box center [428, 60] width 29 height 29
click at [550, 109] on button "Close" at bounding box center [543, 108] width 28 height 15
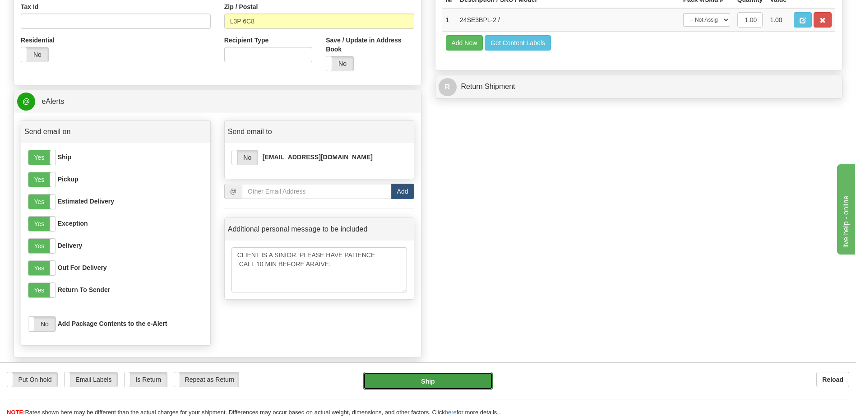
click at [437, 380] on button "Ship" at bounding box center [427, 381] width 129 height 18
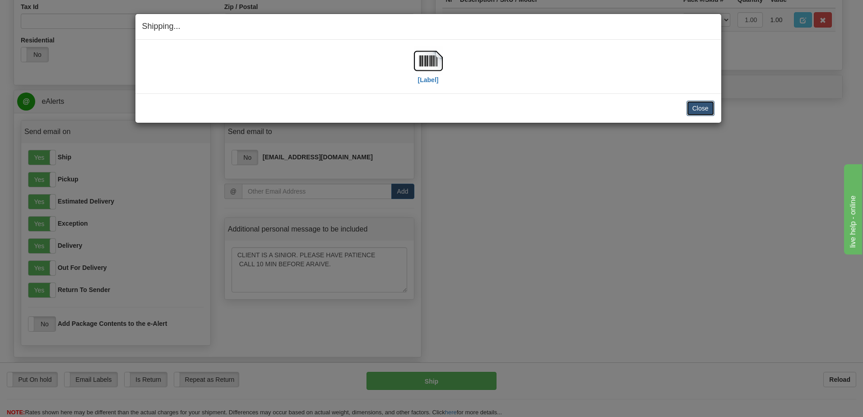
click at [699, 107] on button "Close" at bounding box center [701, 108] width 28 height 15
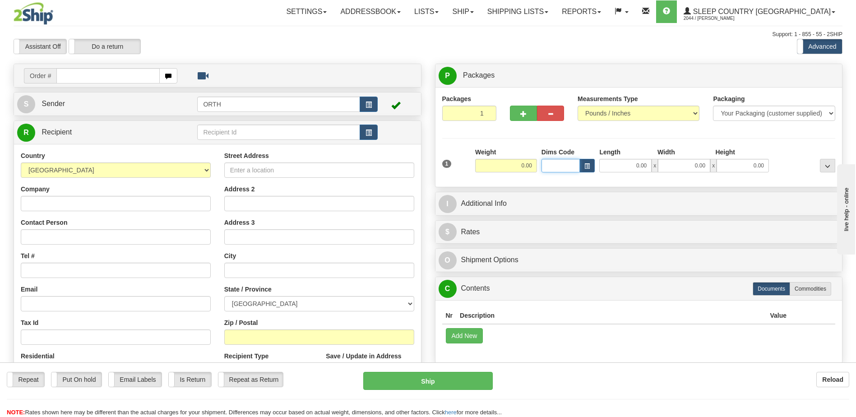
click at [556, 164] on input "Dims Code" at bounding box center [561, 166] width 39 height 14
type input "bte"
type input "15.00"
type input "5.00"
type input "25.00"
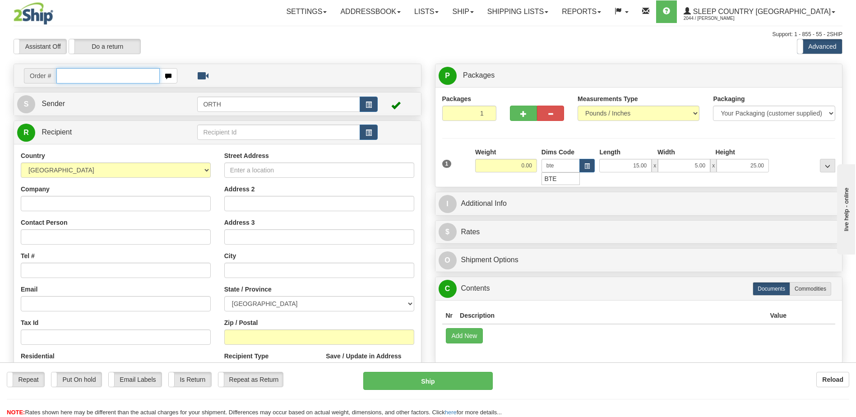
click at [75, 75] on input "text" at bounding box center [107, 75] width 103 height 15
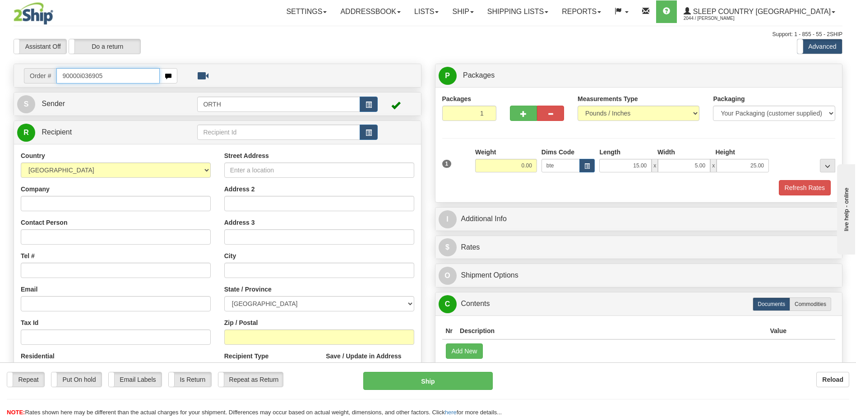
type input "90000i036905"
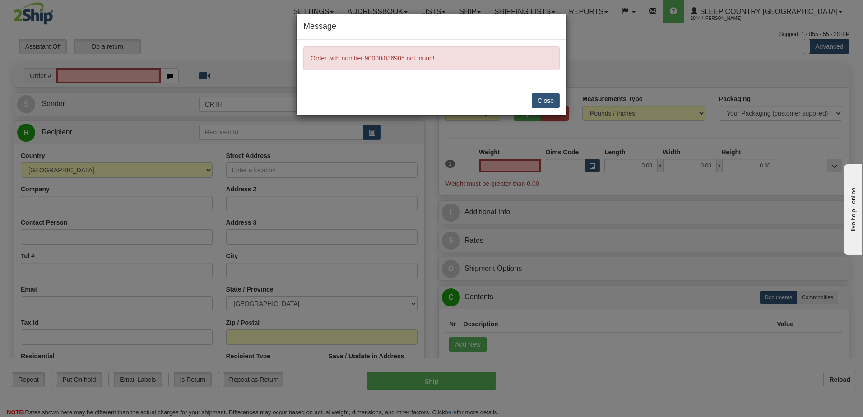
type input "0.00"
click at [552, 102] on button "Close" at bounding box center [546, 100] width 28 height 15
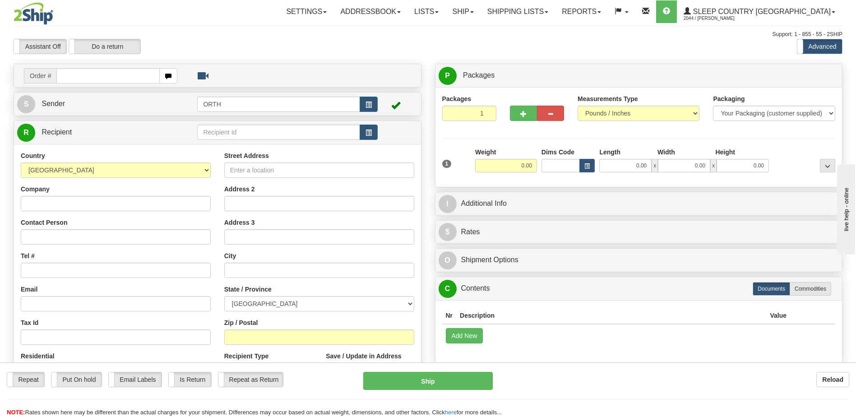
click at [119, 74] on input "text" at bounding box center [107, 75] width 103 height 15
type input "9000i036905"
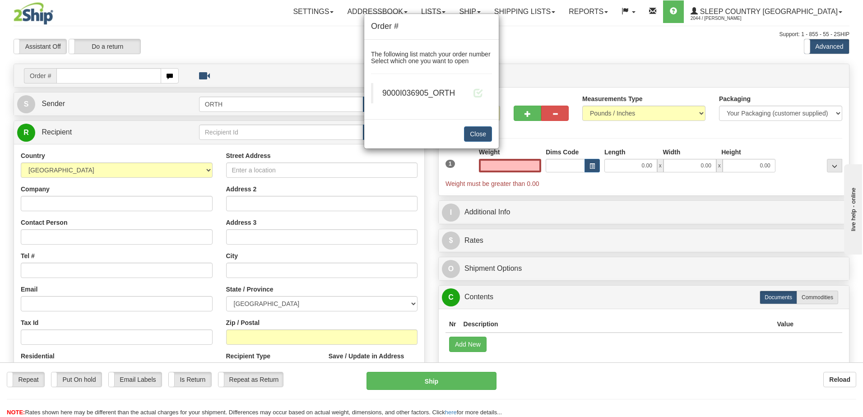
type input "0.00"
click at [487, 97] on blockquote "9000I036905_ORTH" at bounding box center [431, 93] width 121 height 20
click at [480, 94] on span at bounding box center [477, 92] width 9 height 9
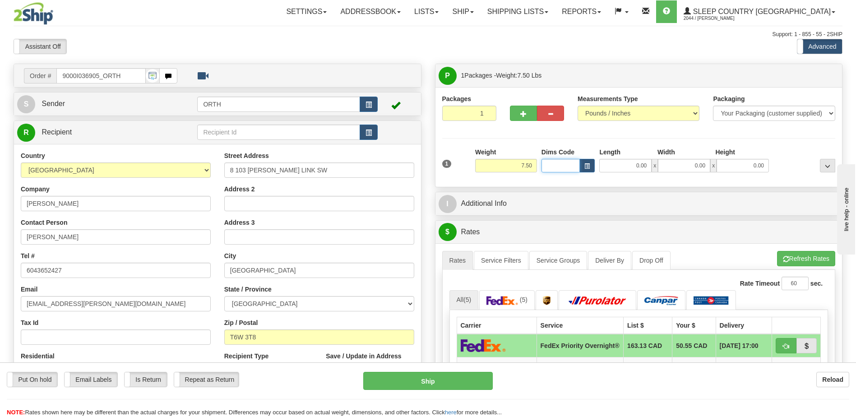
click at [565, 160] on input "Dims Code" at bounding box center [561, 166] width 39 height 14
type input "bte"
click button "Delete" at bounding box center [0, 0] width 0 height 0
type input "15.00"
type input "5.00"
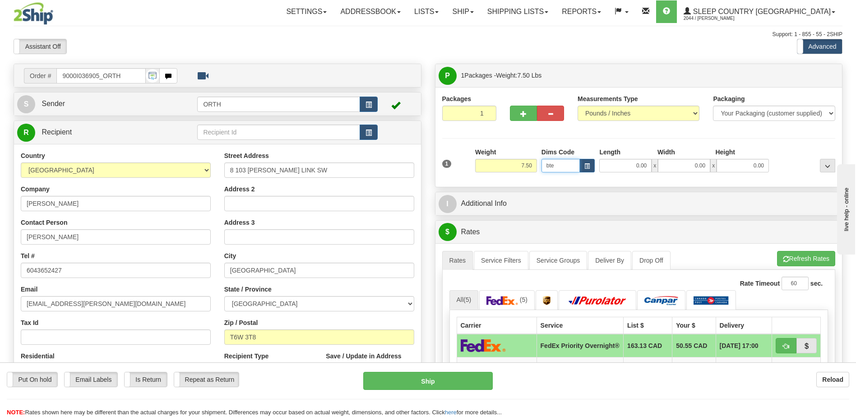
type input "25.00"
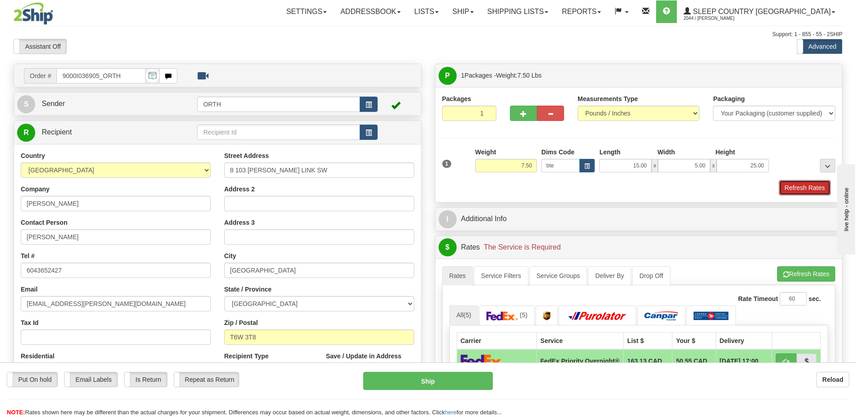
click at [803, 190] on button "Refresh Rates" at bounding box center [805, 187] width 52 height 15
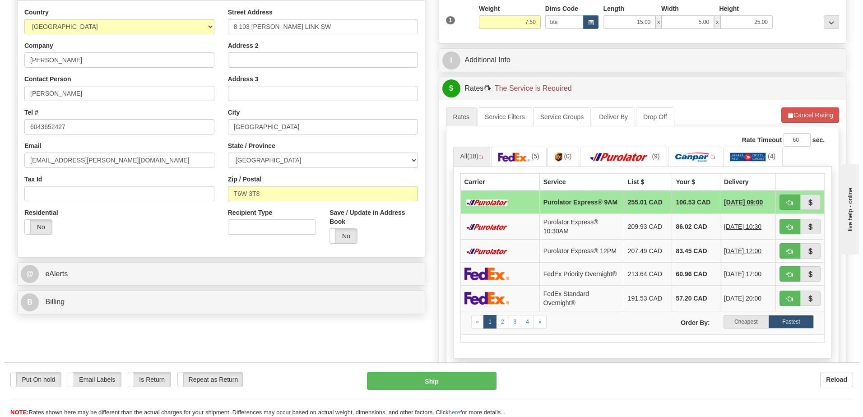
scroll to position [226, 0]
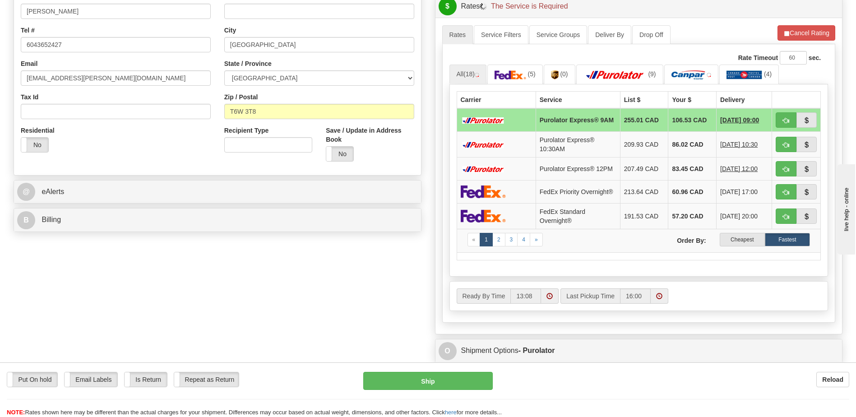
click at [743, 246] on label "Cheapest" at bounding box center [742, 240] width 45 height 14
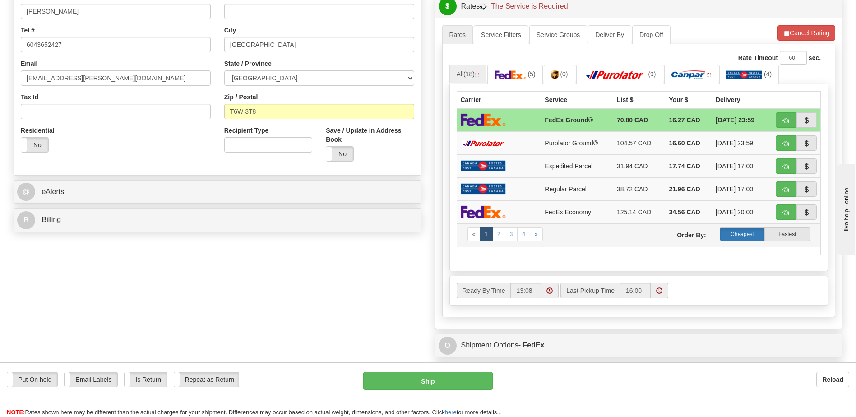
click at [747, 231] on label "Cheapest" at bounding box center [742, 234] width 45 height 14
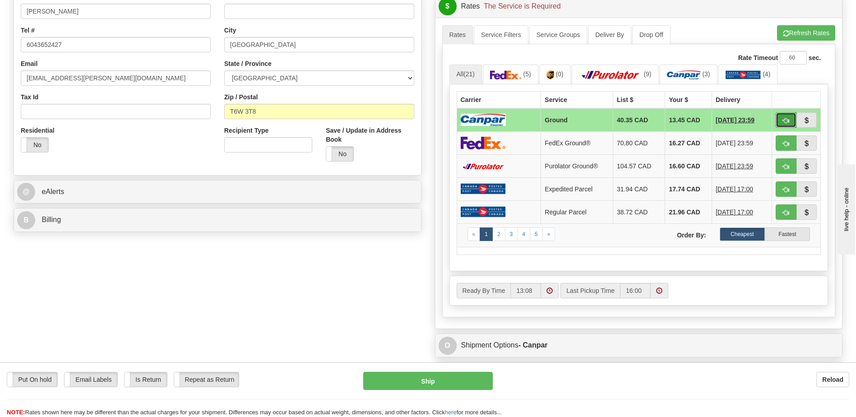
click at [787, 118] on span "button" at bounding box center [786, 121] width 6 height 6
type input "1"
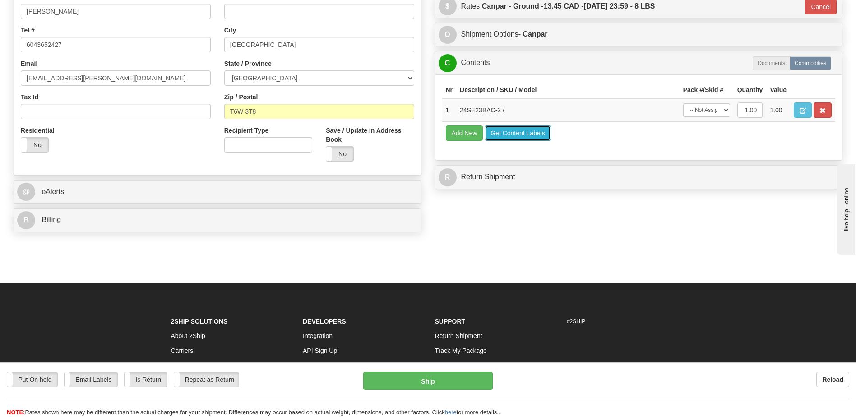
click at [493, 132] on button "Get Content Labels" at bounding box center [518, 132] width 66 height 15
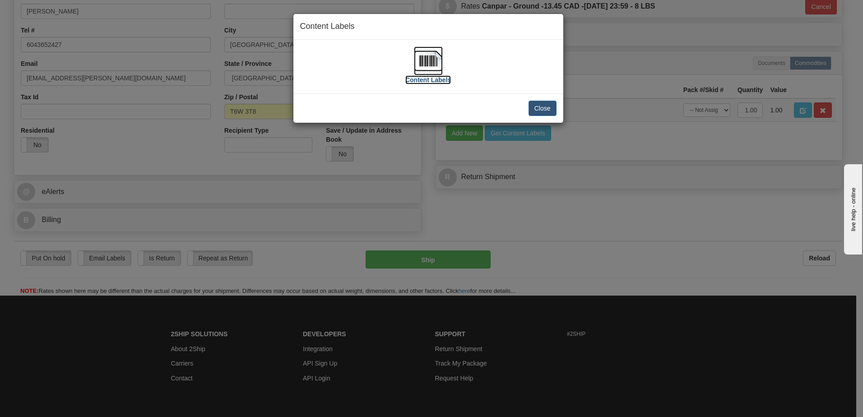
click at [431, 68] on img at bounding box center [428, 60] width 29 height 29
click at [532, 105] on button "Close" at bounding box center [543, 108] width 28 height 15
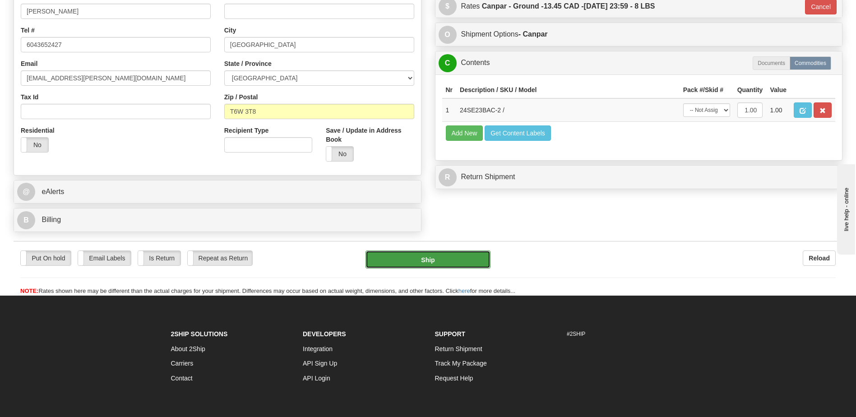
click at [435, 264] on button "Ship" at bounding box center [428, 260] width 125 height 18
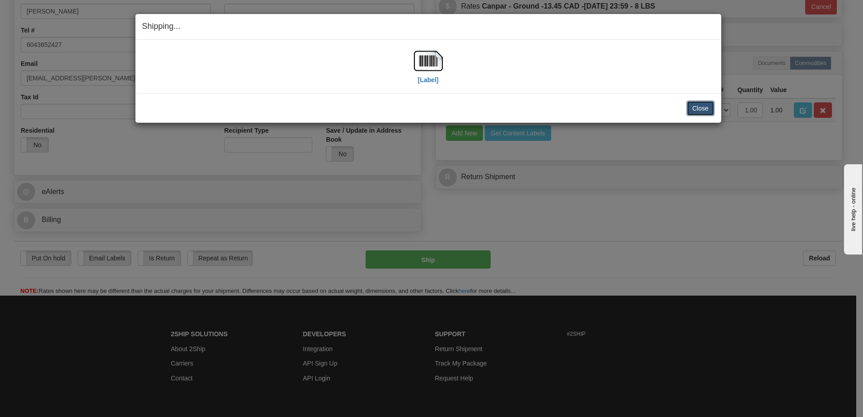
click at [701, 106] on button "Close" at bounding box center [701, 108] width 28 height 15
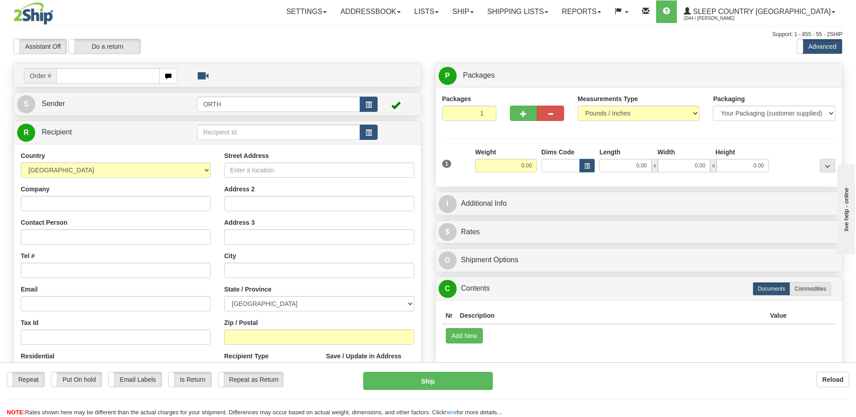
drag, startPoint x: 120, startPoint y: 76, endPoint x: 574, endPoint y: 72, distance: 454.5
click at [121, 76] on input "text" at bounding box center [107, 75] width 103 height 15
type input "90100i037836"
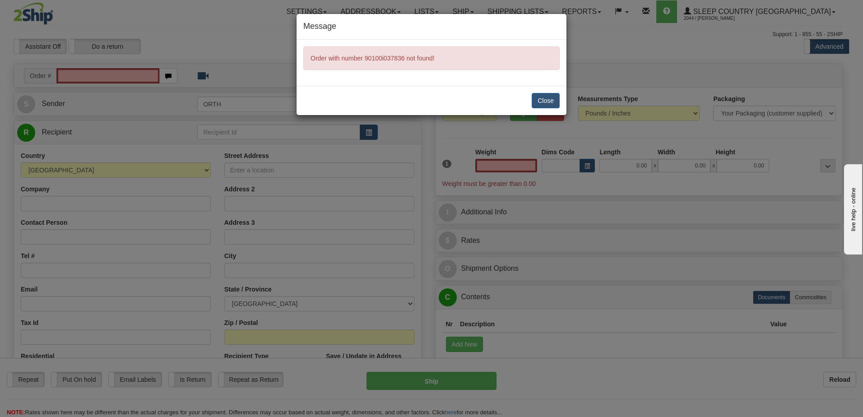
type input "0.00"
click at [541, 104] on button "Close" at bounding box center [546, 100] width 28 height 15
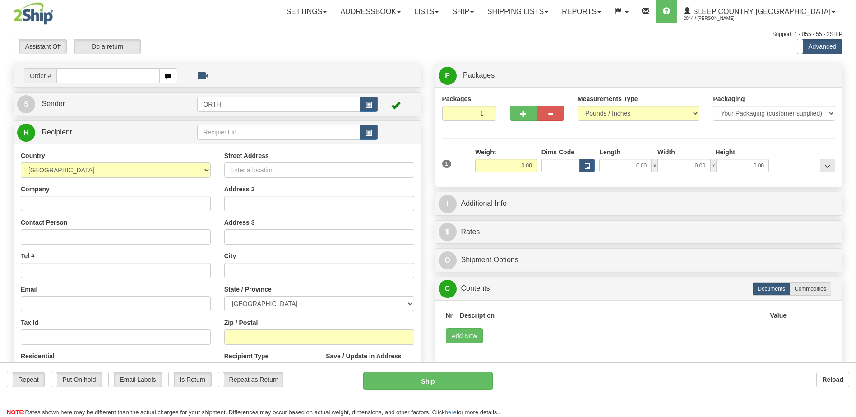
click at [101, 77] on div at bounding box center [428, 208] width 856 height 417
click at [107, 75] on input "text" at bounding box center [107, 75] width 103 height 15
type input "9000i037836"
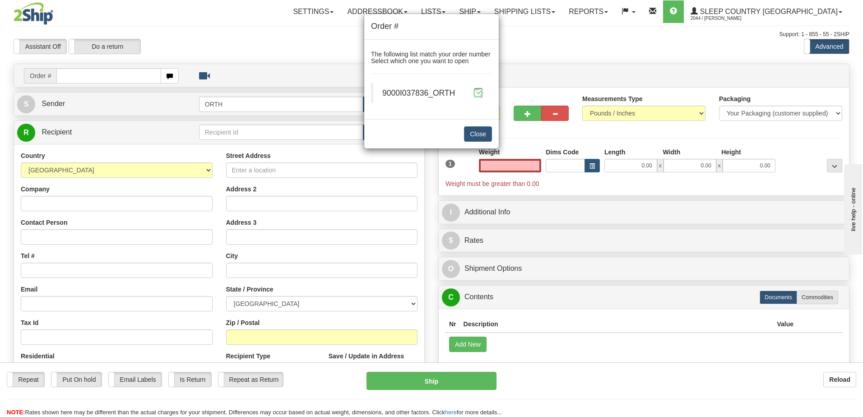
type input "0.00"
click at [474, 92] on span at bounding box center [477, 92] width 9 height 9
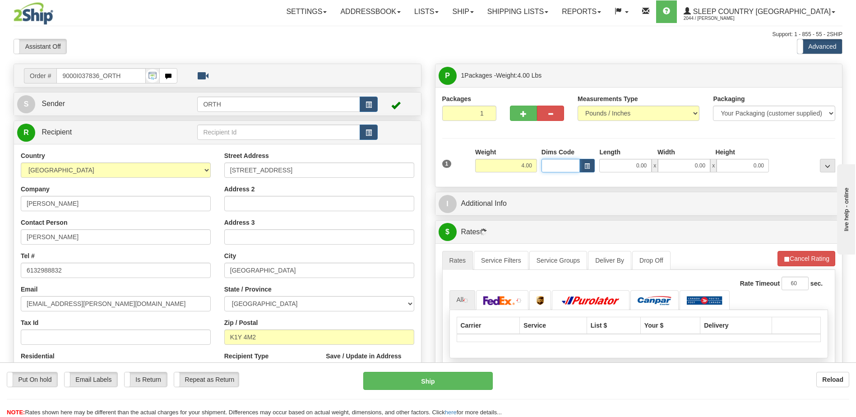
click at [548, 164] on input "Dims Code" at bounding box center [561, 166] width 39 height 14
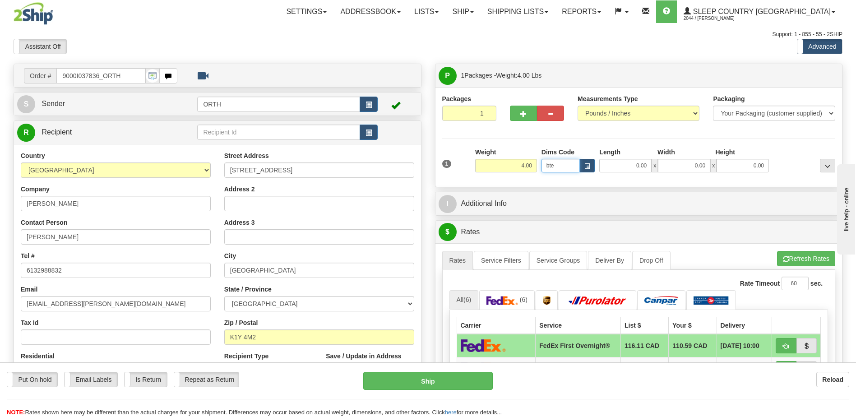
type input "bte"
click button "Delete" at bounding box center [0, 0] width 0 height 0
type input "15.00"
type input "5.00"
type input "25.00"
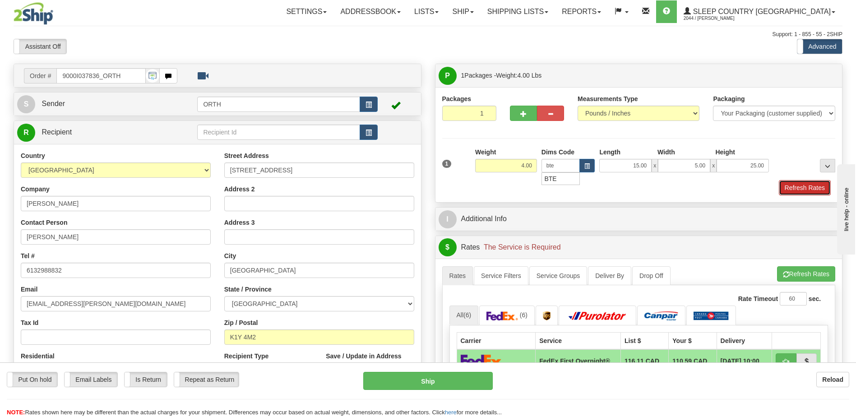
click at [808, 181] on button "Refresh Rates" at bounding box center [805, 187] width 52 height 15
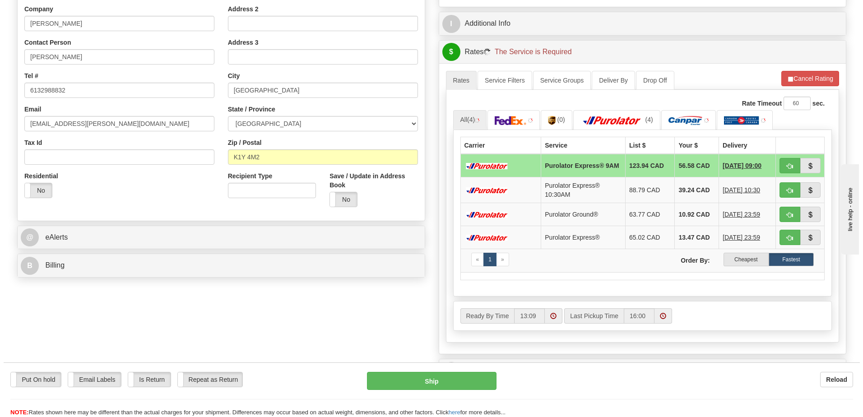
scroll to position [181, 0]
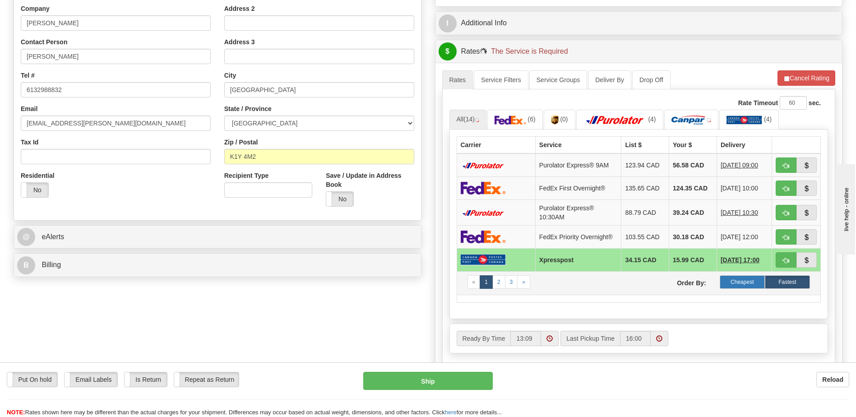
click at [742, 285] on label "Cheapest" at bounding box center [742, 282] width 45 height 14
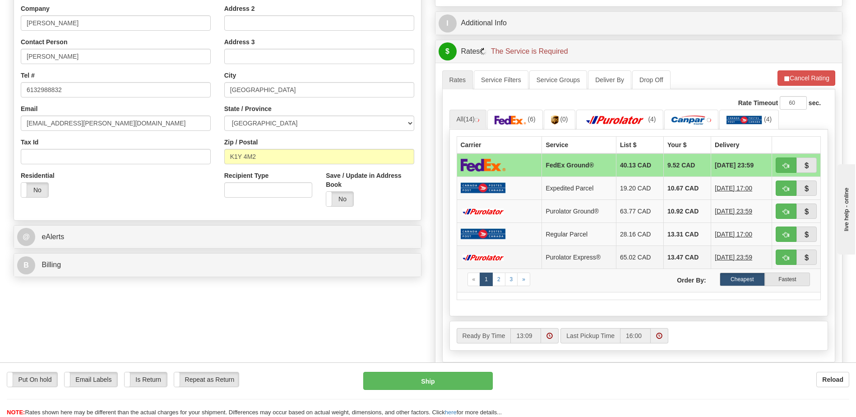
click at [737, 266] on td "08/29/2025 23:59" at bounding box center [741, 257] width 61 height 23
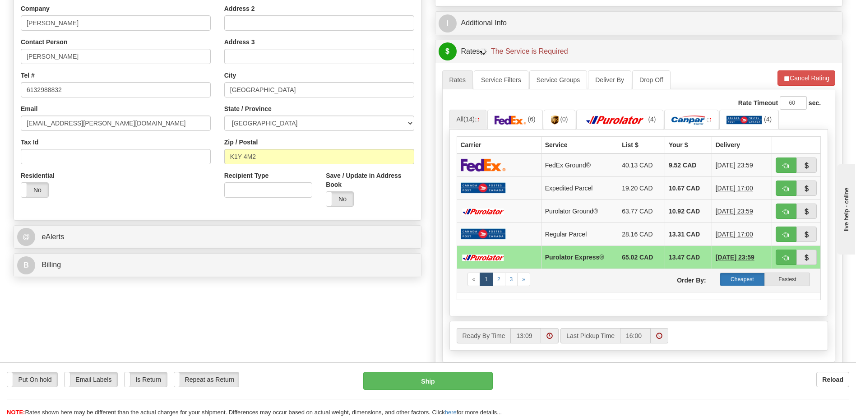
click at [738, 277] on label "Cheapest" at bounding box center [742, 280] width 45 height 14
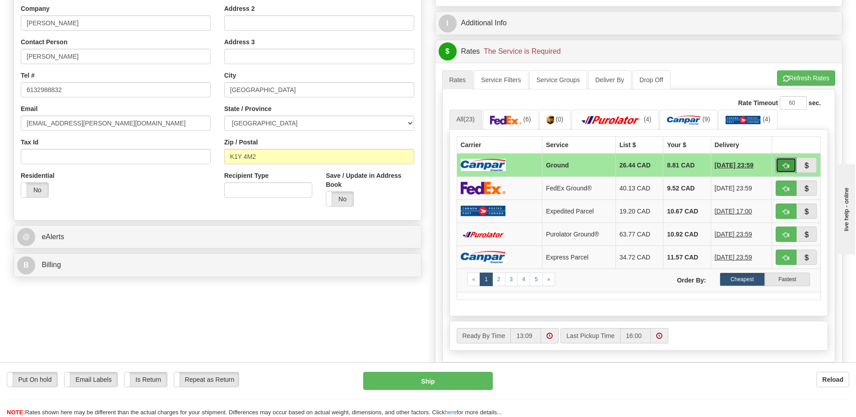
click at [780, 166] on button "button" at bounding box center [786, 165] width 21 height 15
type input "1"
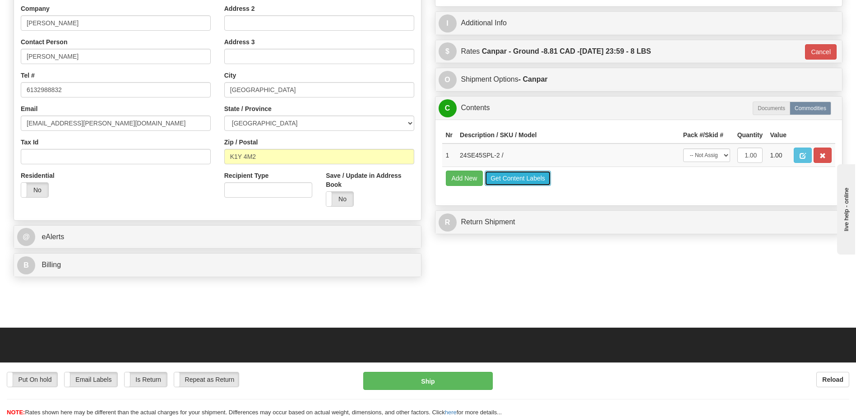
click at [520, 174] on button "Get Content Labels" at bounding box center [518, 178] width 66 height 15
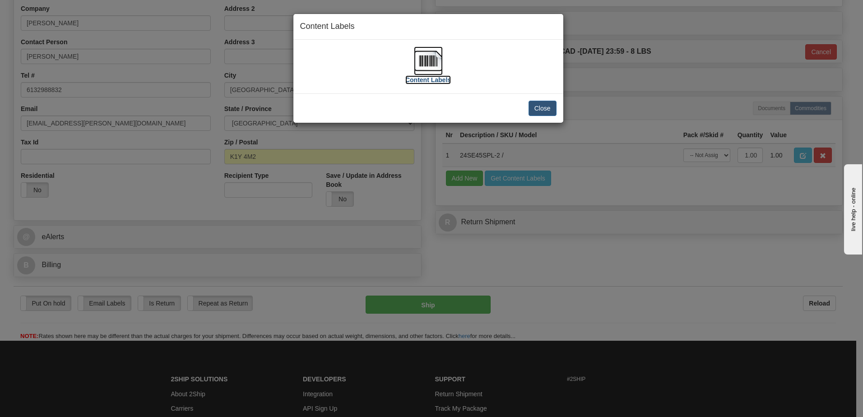
click at [429, 57] on img at bounding box center [428, 60] width 29 height 29
click at [533, 115] on button "Close" at bounding box center [543, 108] width 28 height 15
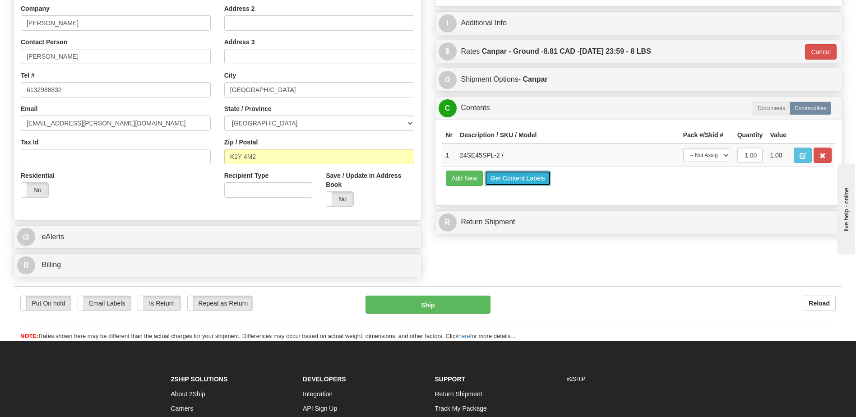
click at [518, 176] on button "Get Content Labels" at bounding box center [518, 178] width 66 height 15
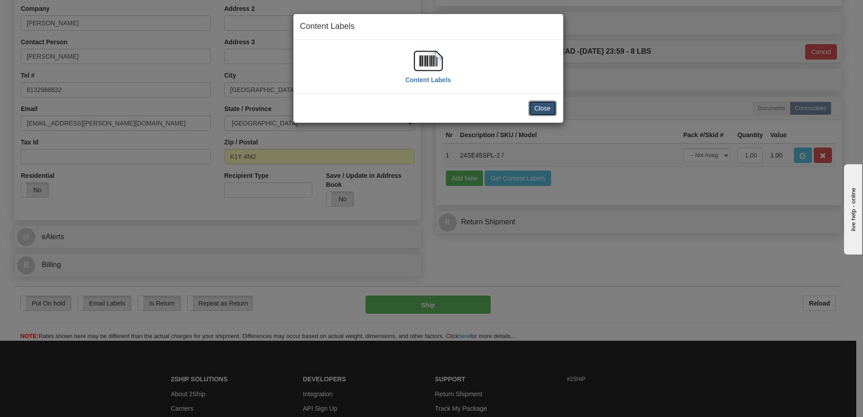
click at [547, 110] on button "Close" at bounding box center [543, 108] width 28 height 15
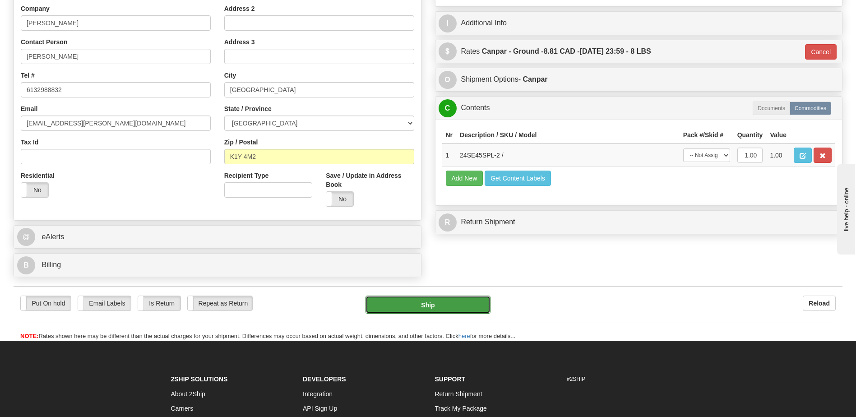
click at [427, 303] on button "Ship" at bounding box center [428, 305] width 125 height 18
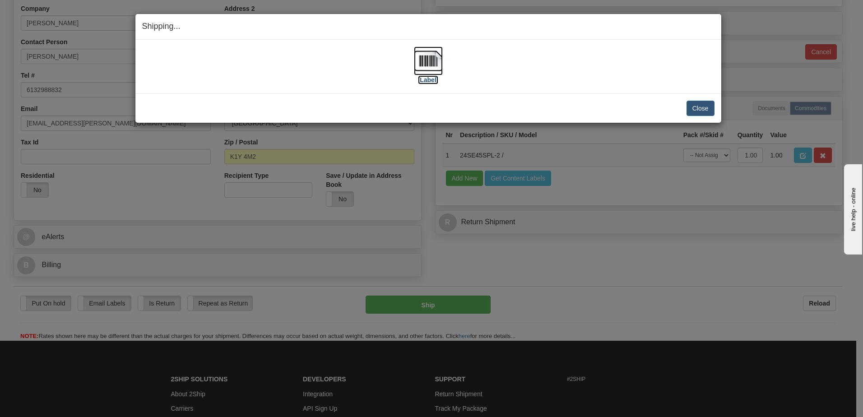
click at [435, 62] on img at bounding box center [428, 60] width 29 height 29
click at [605, 48] on div "[Label]" at bounding box center [428, 66] width 572 height 40
click at [697, 108] on button "Close" at bounding box center [701, 108] width 28 height 15
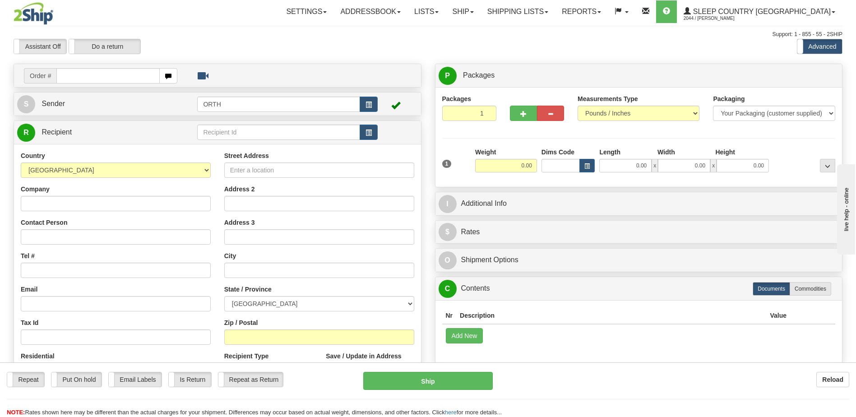
click at [98, 76] on input "text" at bounding box center [107, 75] width 103 height 15
type input "9000i037948"
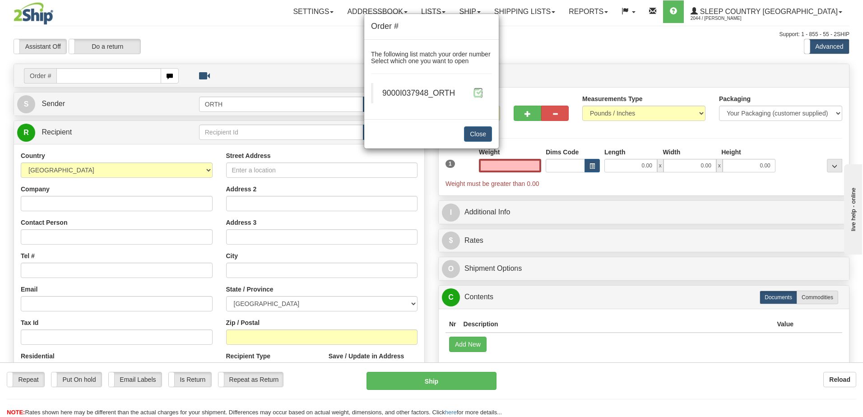
type input "0.00"
click at [480, 89] on span at bounding box center [477, 92] width 9 height 9
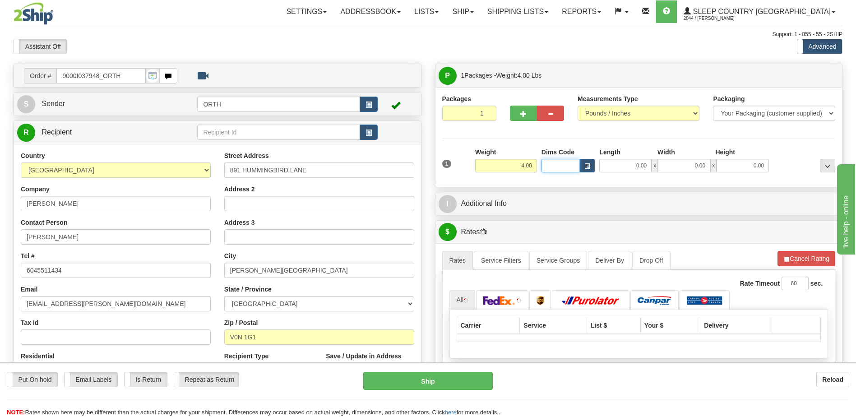
click at [545, 166] on input "Dims Code" at bounding box center [561, 166] width 39 height 14
type input "bte"
click button "Delete" at bounding box center [0, 0] width 0 height 0
type input "15.00"
type input "5.00"
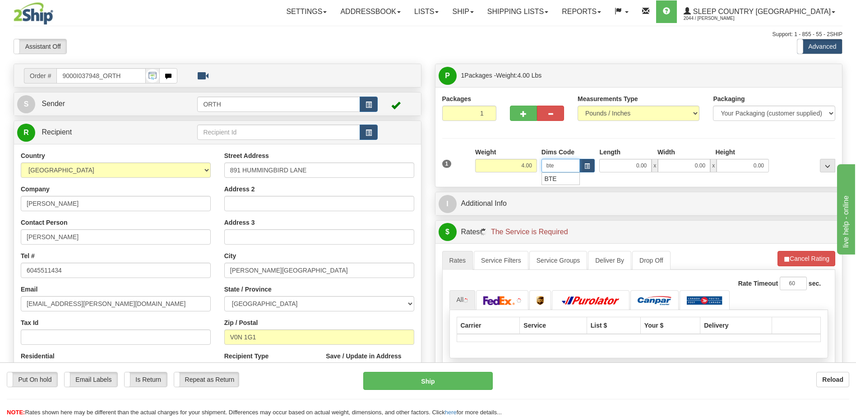
type input "25.00"
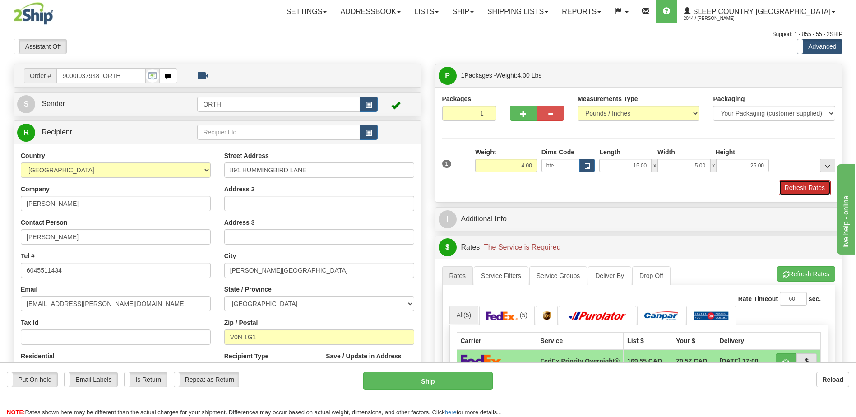
click at [792, 184] on button "Refresh Rates" at bounding box center [805, 187] width 52 height 15
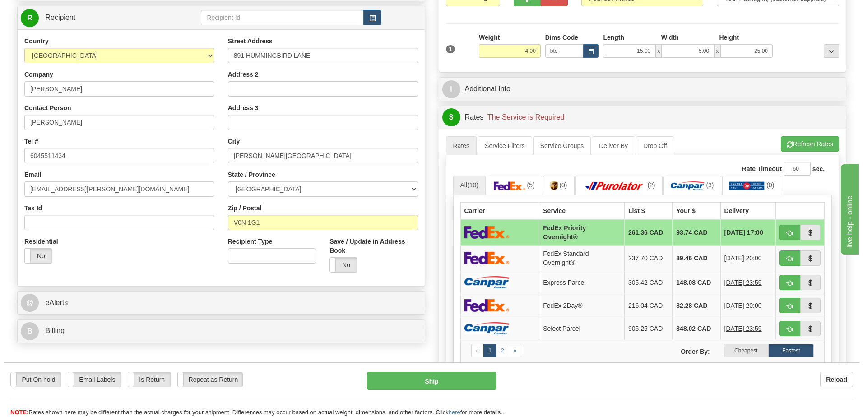
scroll to position [135, 0]
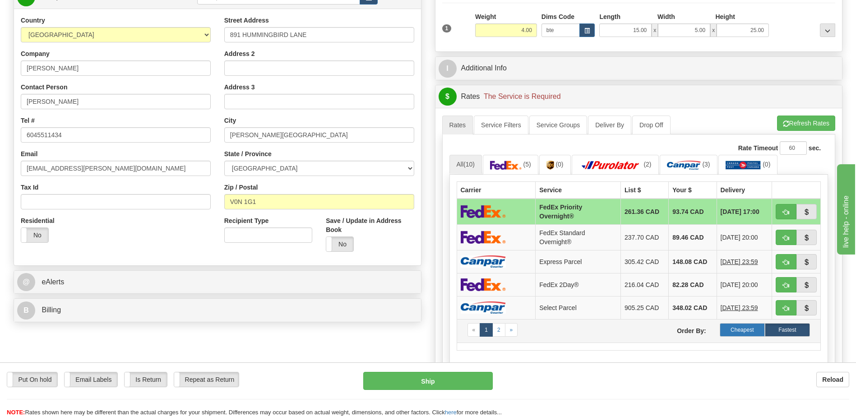
click at [750, 333] on label "Cheapest" at bounding box center [742, 330] width 45 height 14
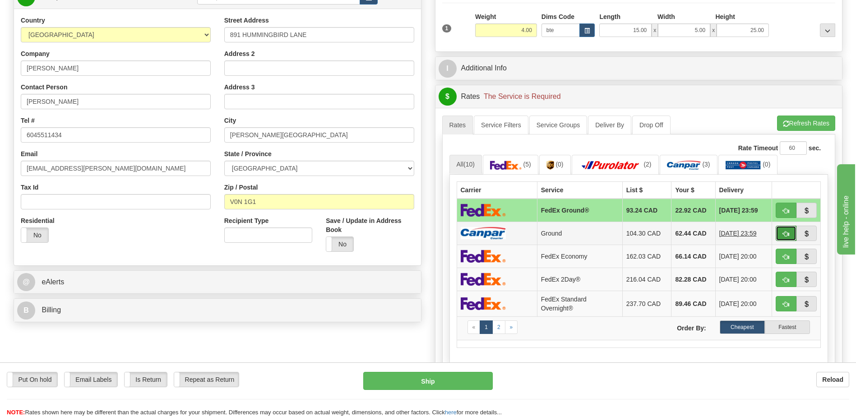
click at [787, 231] on span "button" at bounding box center [786, 234] width 6 height 6
type input "1"
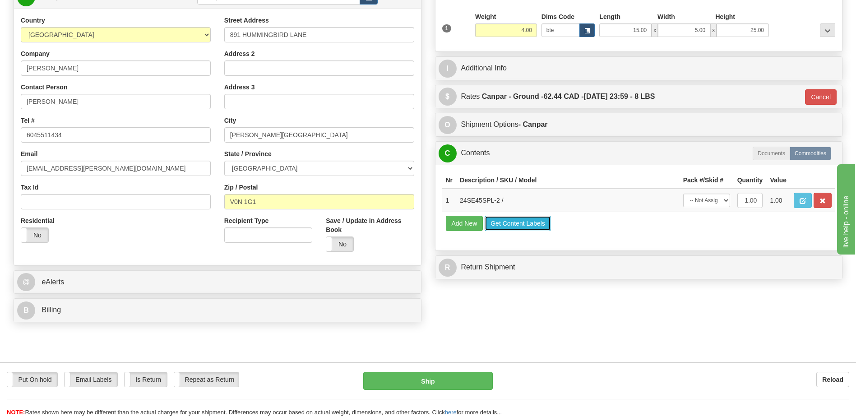
click at [515, 221] on button "Get Content Labels" at bounding box center [518, 223] width 66 height 15
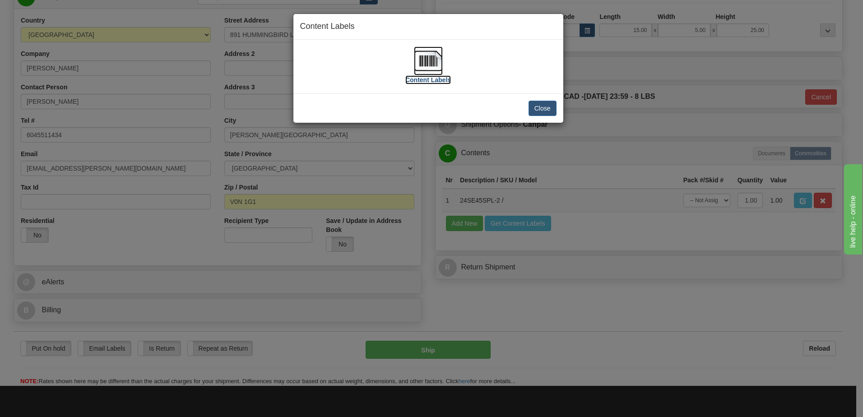
click at [431, 60] on img at bounding box center [428, 60] width 29 height 29
click at [547, 104] on button "Close" at bounding box center [543, 108] width 28 height 15
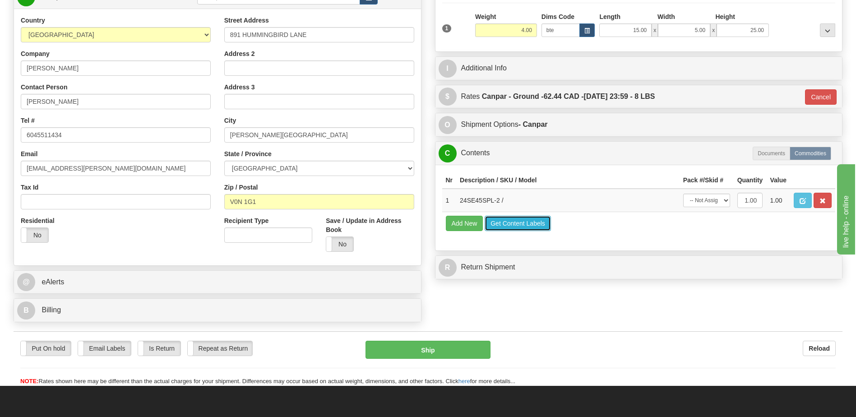
click at [520, 225] on button "Get Content Labels" at bounding box center [518, 223] width 66 height 15
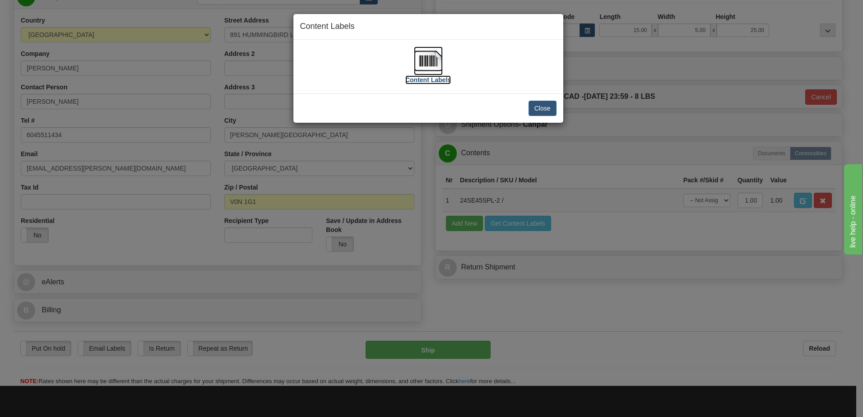
click at [421, 68] on img at bounding box center [428, 60] width 29 height 29
click at [549, 111] on button "Close" at bounding box center [543, 108] width 28 height 15
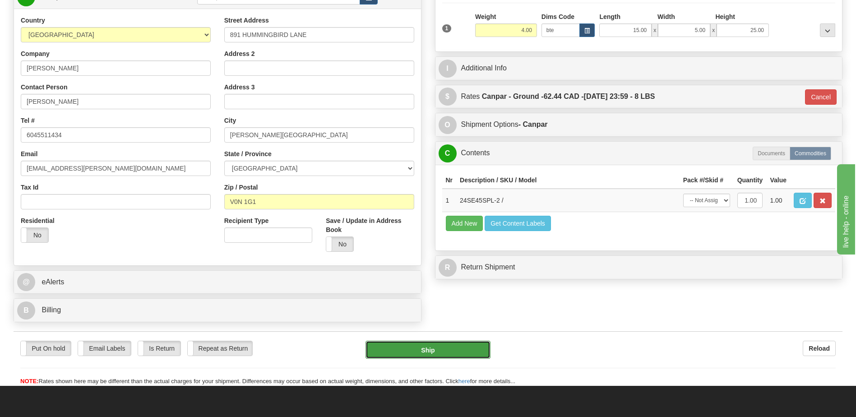
click at [457, 347] on button "Ship" at bounding box center [428, 350] width 125 height 18
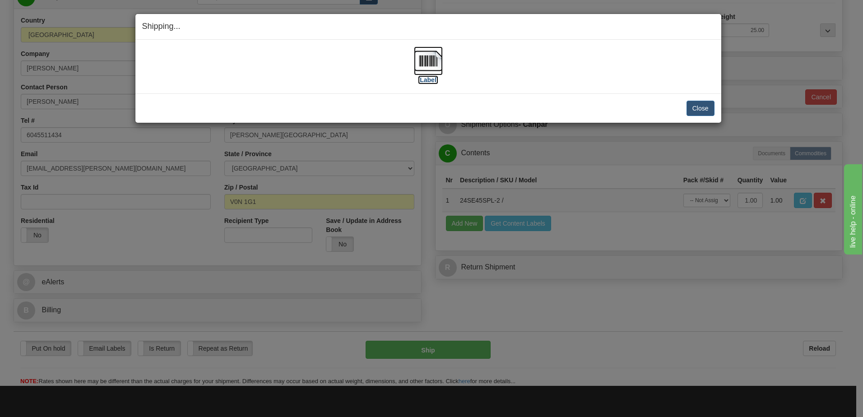
click at [433, 65] on img at bounding box center [428, 60] width 29 height 29
click at [620, 66] on div "[Label]" at bounding box center [428, 66] width 572 height 40
click at [692, 111] on button "Close" at bounding box center [701, 108] width 28 height 15
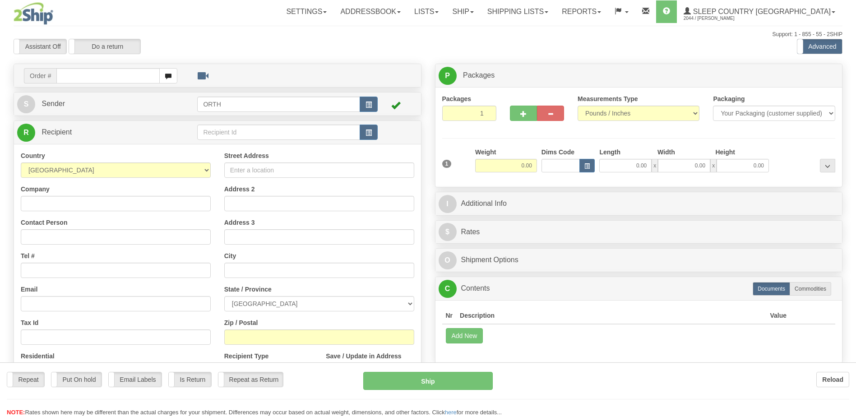
click at [72, 79] on div "Toggle navigation Settings Shipping Preferences Fields Preferences New" at bounding box center [428, 254] width 856 height 508
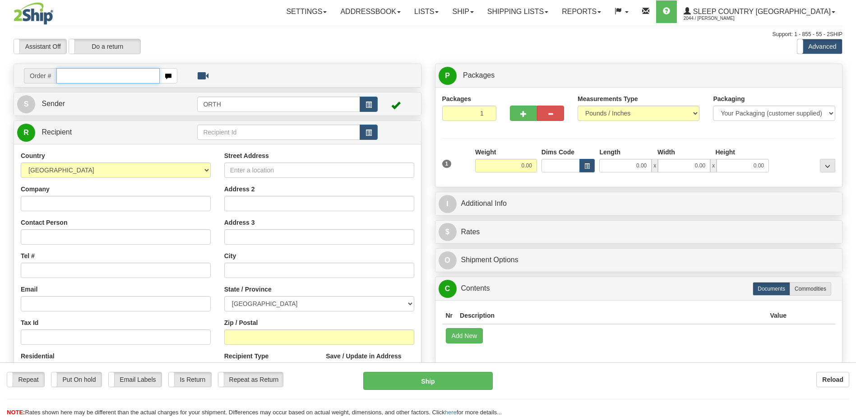
click at [74, 77] on input "text" at bounding box center [107, 75] width 103 height 15
type input "9000i038062"
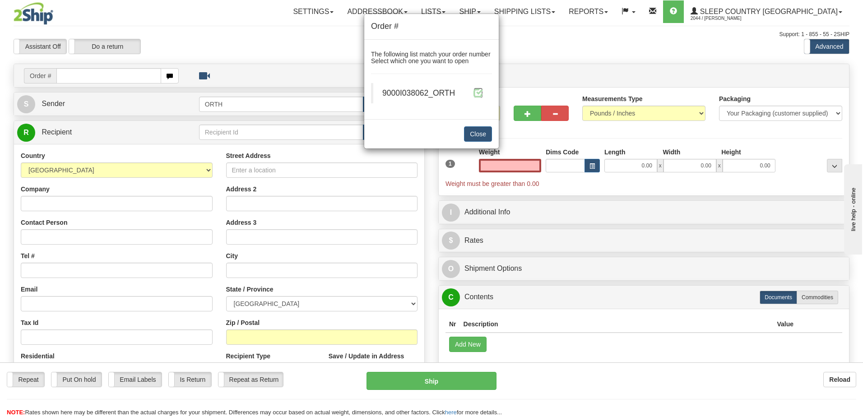
type input "0.00"
click at [475, 92] on span at bounding box center [477, 92] width 9 height 9
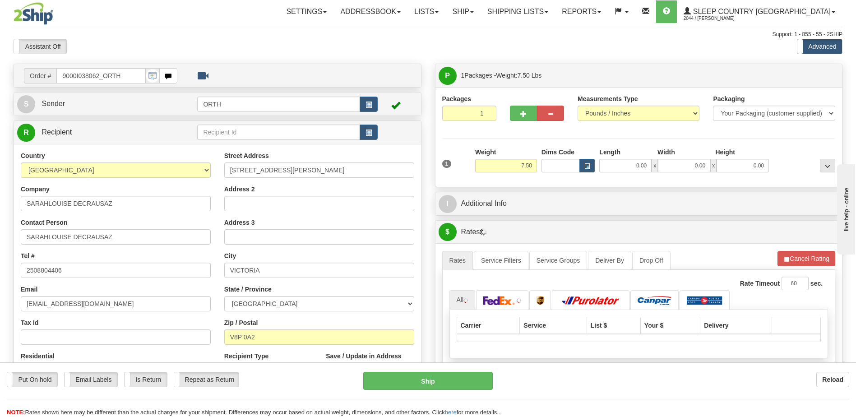
click at [560, 171] on div "Toggle navigation Settings Shipping Preferences Fields Preferences New" at bounding box center [428, 318] width 856 height 637
click at [560, 169] on input "Dims Code" at bounding box center [561, 166] width 39 height 14
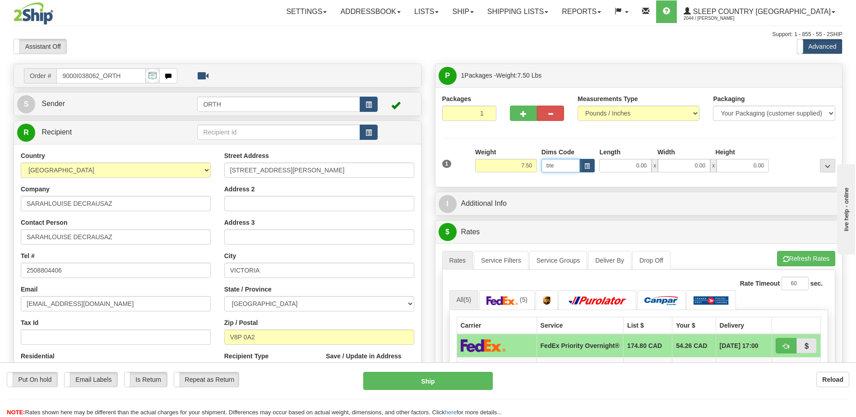
type input "bte"
click button "Delete" at bounding box center [0, 0] width 0 height 0
type input "15.00"
type input "5.00"
type input "25.00"
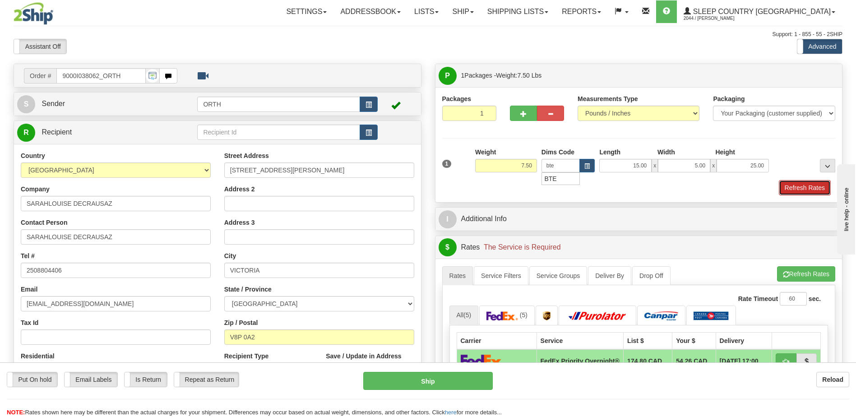
click at [804, 183] on button "Refresh Rates" at bounding box center [805, 187] width 52 height 15
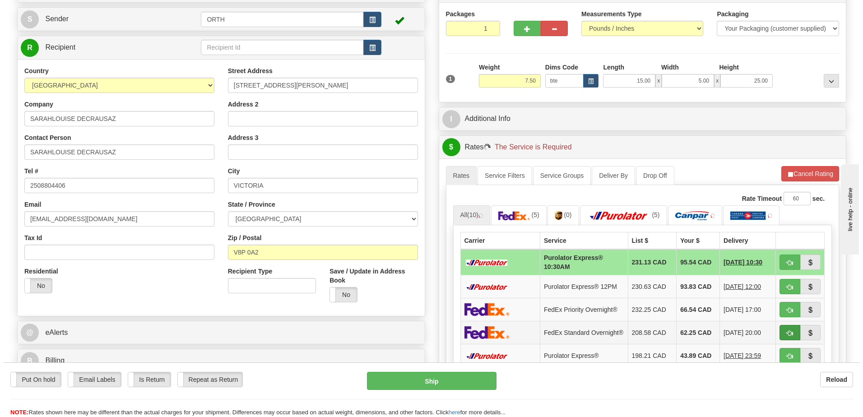
scroll to position [135, 0]
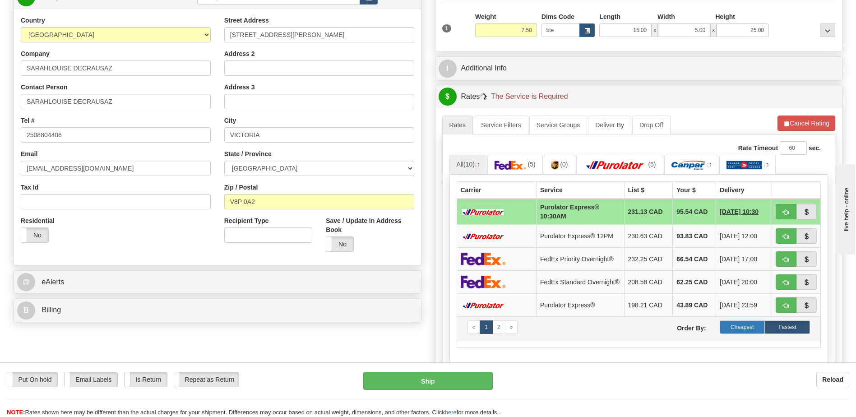
click at [755, 327] on label "Cheapest" at bounding box center [742, 327] width 45 height 14
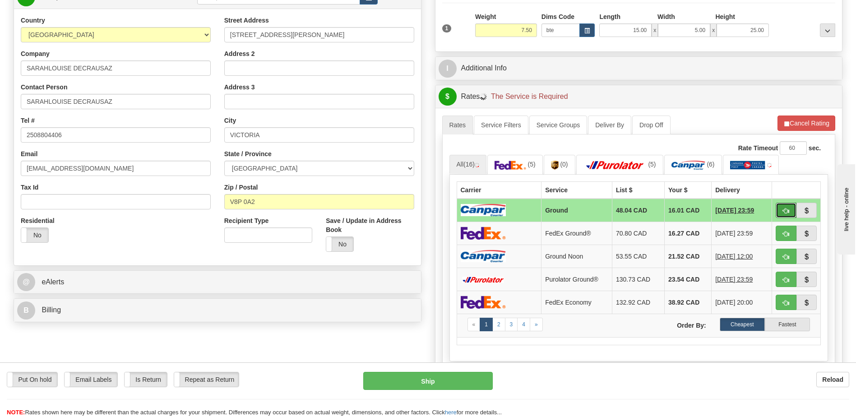
click at [784, 209] on button "button" at bounding box center [786, 210] width 21 height 15
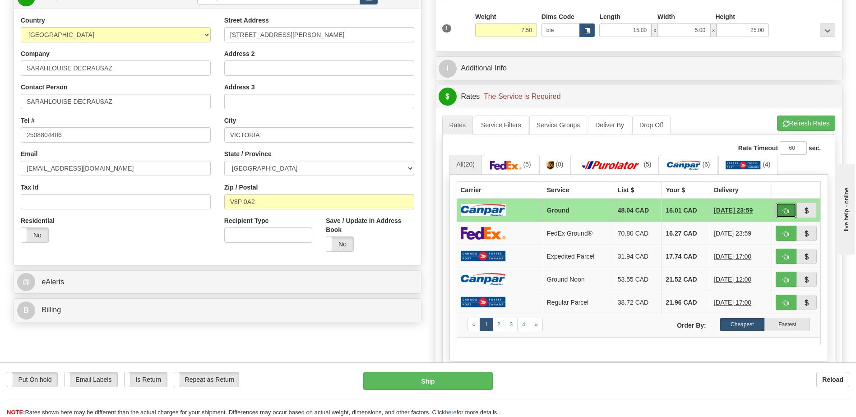
click at [789, 211] on button "button" at bounding box center [786, 210] width 21 height 15
type input "1"
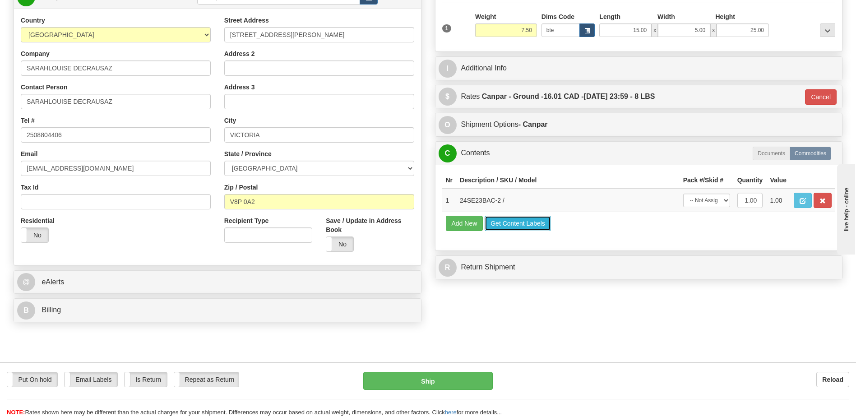
click at [530, 219] on button "Get Content Labels" at bounding box center [518, 223] width 66 height 15
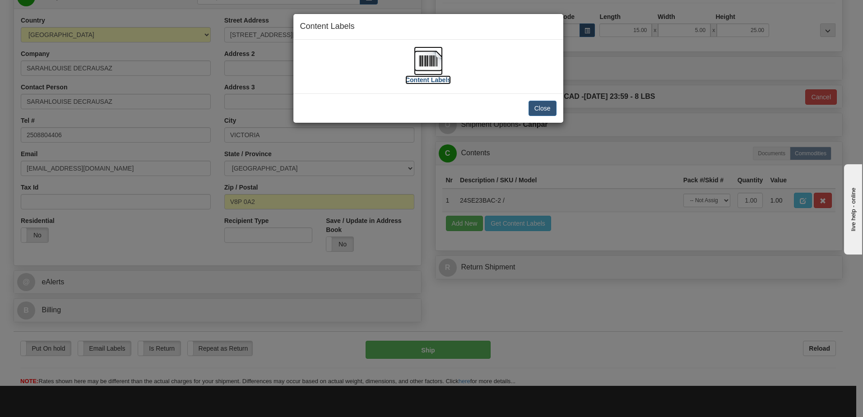
click at [435, 65] on img at bounding box center [428, 60] width 29 height 29
click at [550, 110] on button "Close" at bounding box center [543, 108] width 28 height 15
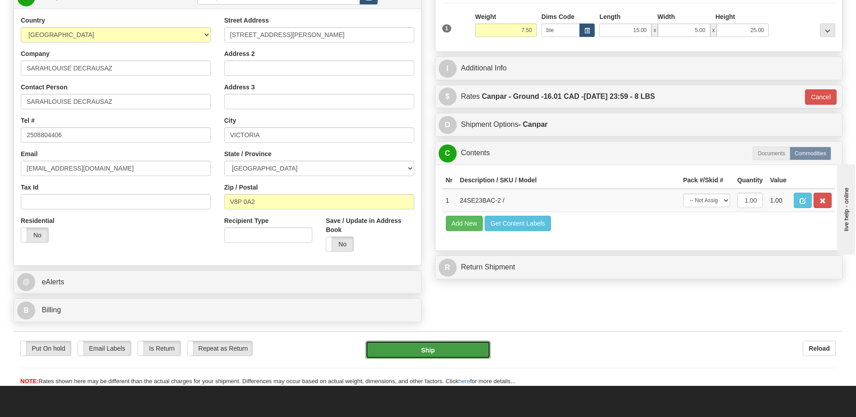
click at [461, 351] on button "Ship" at bounding box center [428, 350] width 125 height 18
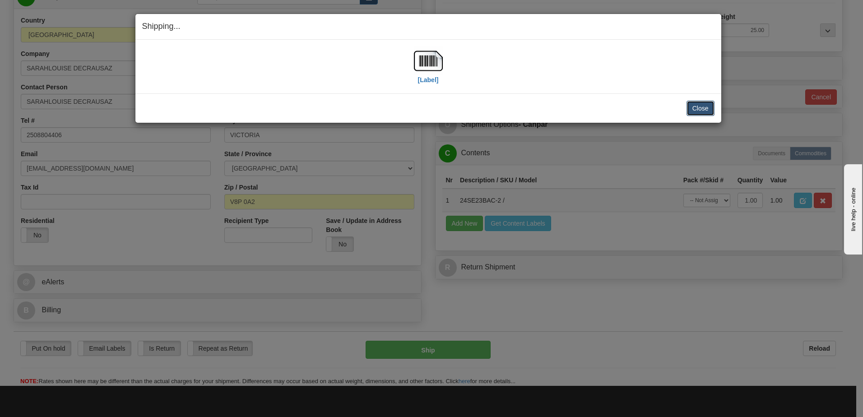
click at [695, 107] on button "Close" at bounding box center [701, 108] width 28 height 15
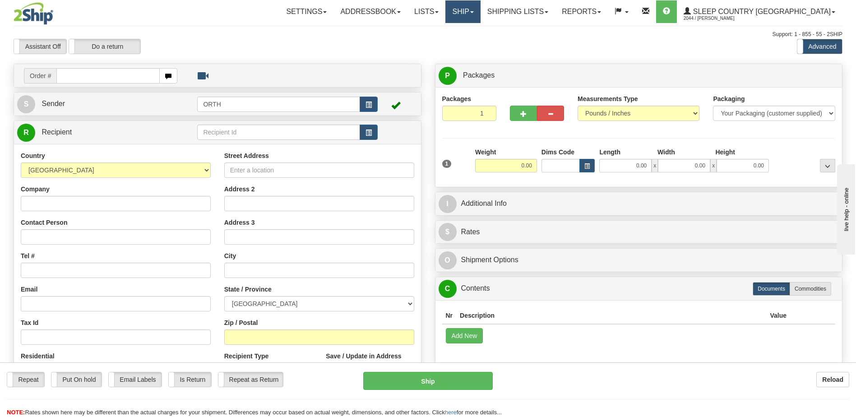
click at [480, 9] on link "Ship" at bounding box center [462, 11] width 35 height 23
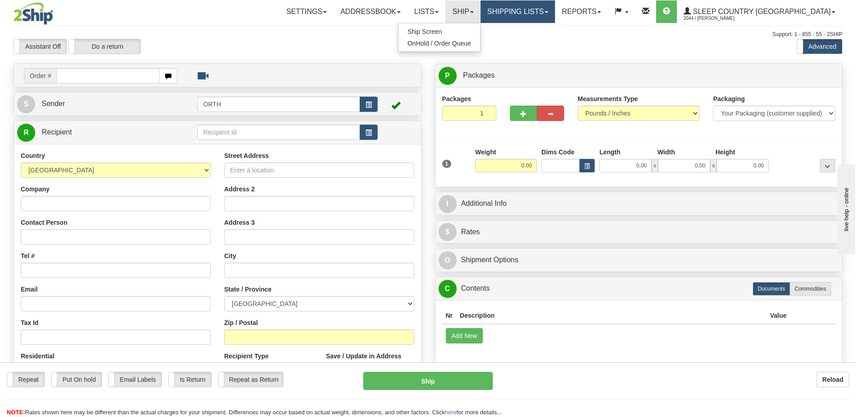
click at [555, 4] on link "Shipping lists" at bounding box center [518, 11] width 74 height 23
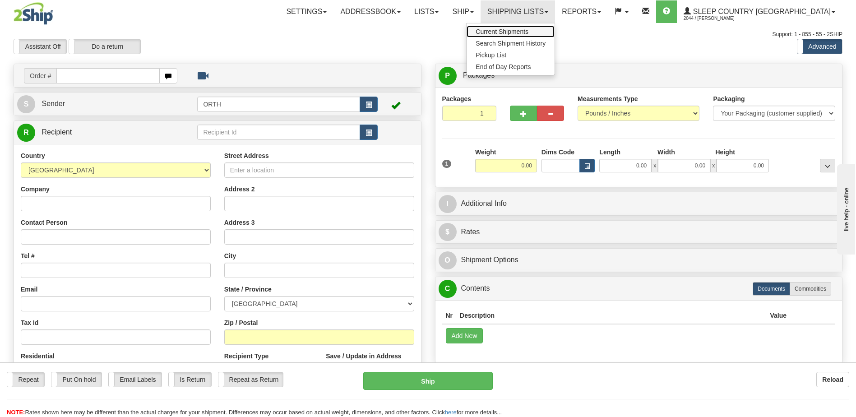
click at [555, 36] on link "Current Shipments" at bounding box center [511, 32] width 88 height 12
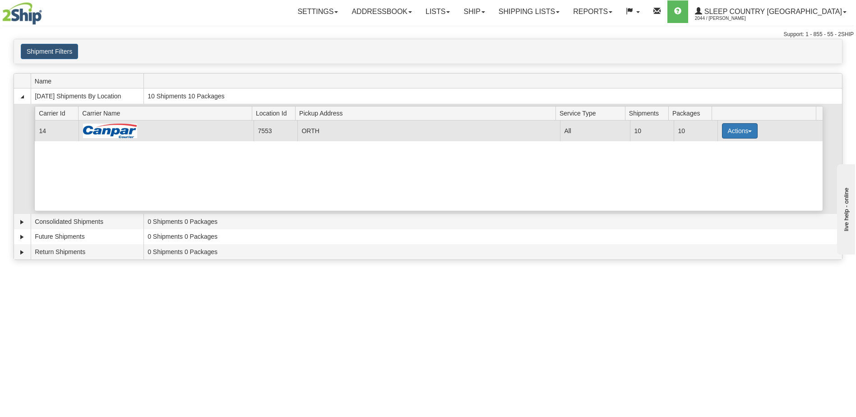
click at [731, 133] on button "Actions" at bounding box center [740, 130] width 36 height 15
click at [716, 194] on link "Print" at bounding box center [721, 195] width 72 height 12
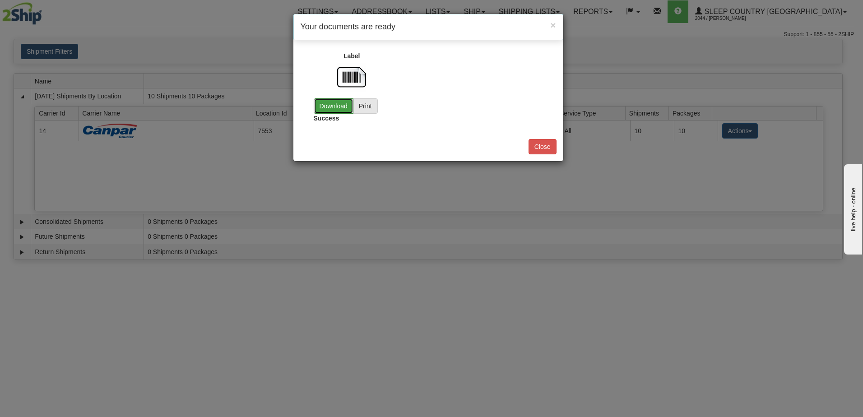
click at [329, 106] on link "Download" at bounding box center [334, 105] width 40 height 15
